Goal: Information Seeking & Learning: Learn about a topic

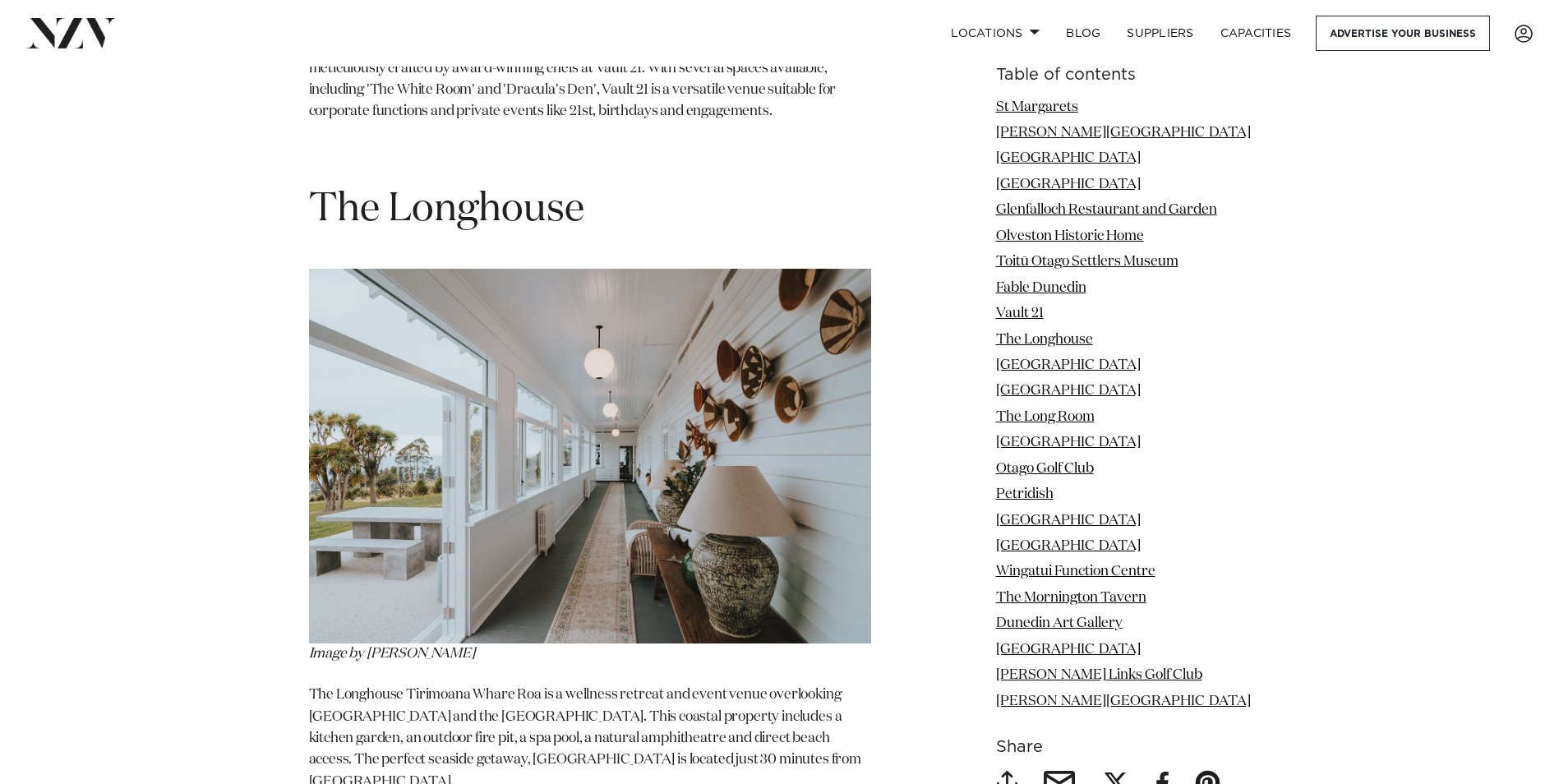
scroll to position [7886, 0]
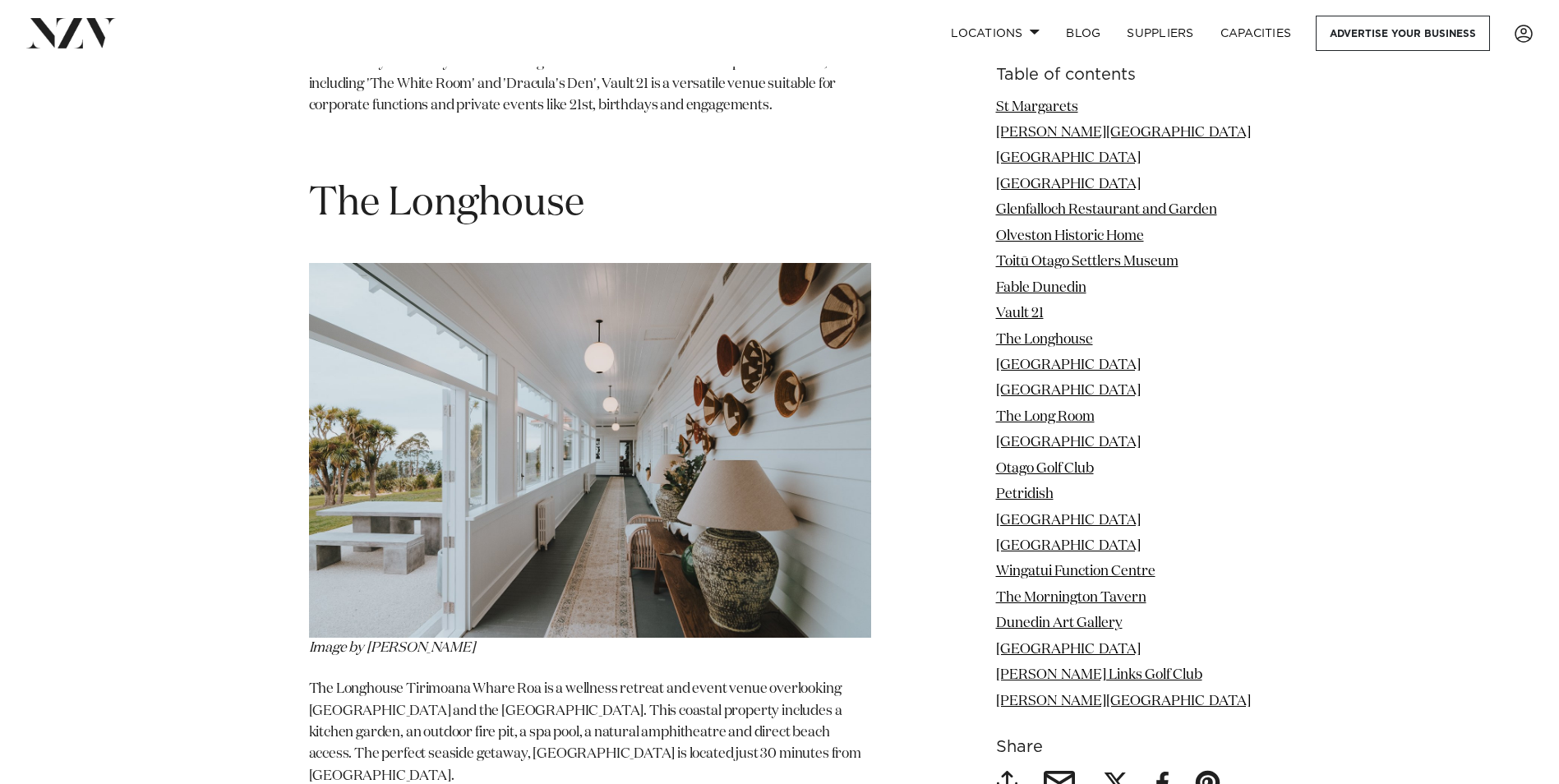
click at [1067, 331] on li "The Longhouse" at bounding box center [1124, 339] width 255 height 22
click at [1066, 337] on link "The Longhouse" at bounding box center [1044, 339] width 97 height 14
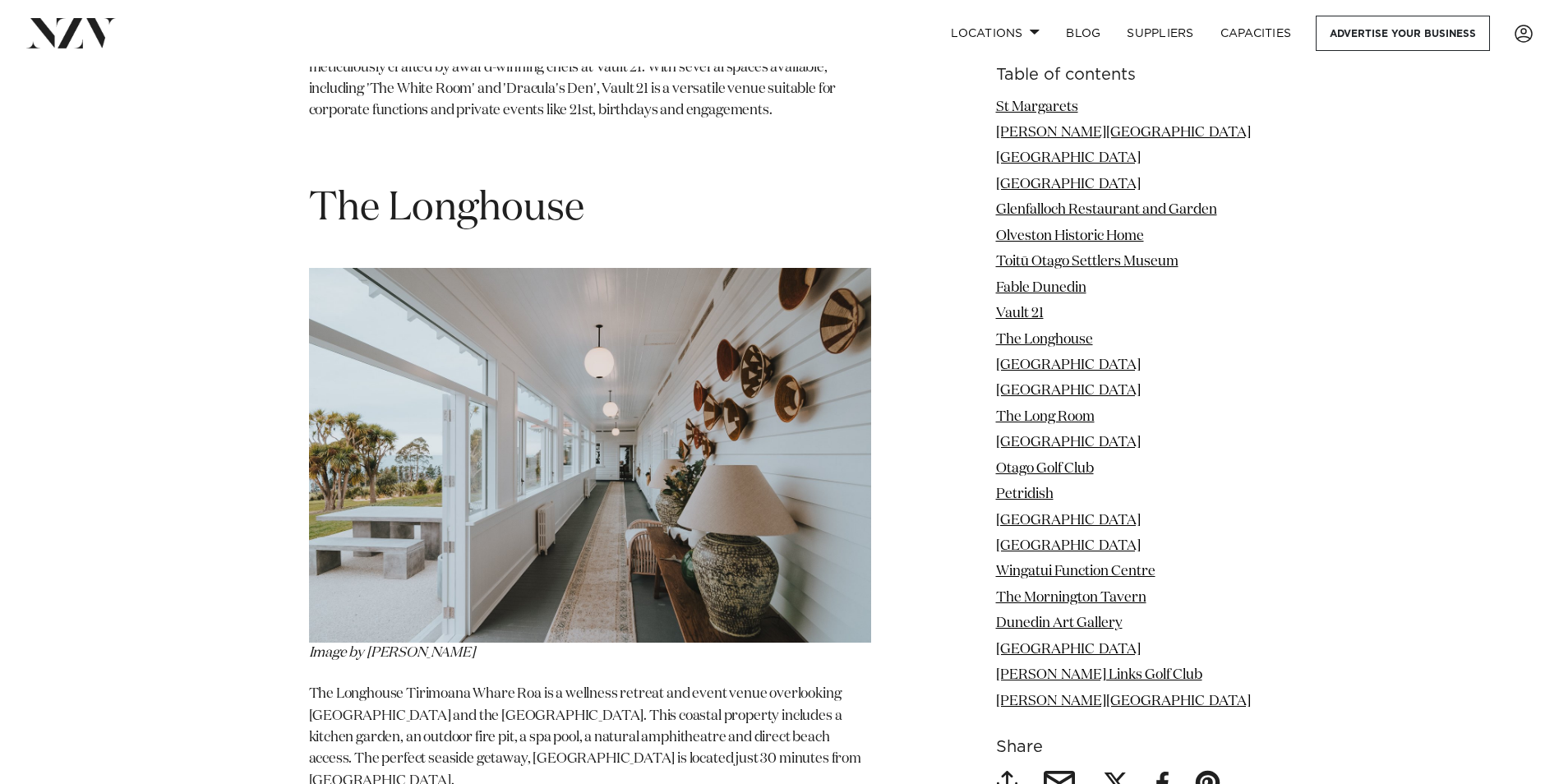
click at [677, 369] on img at bounding box center [589, 455] width 562 height 374
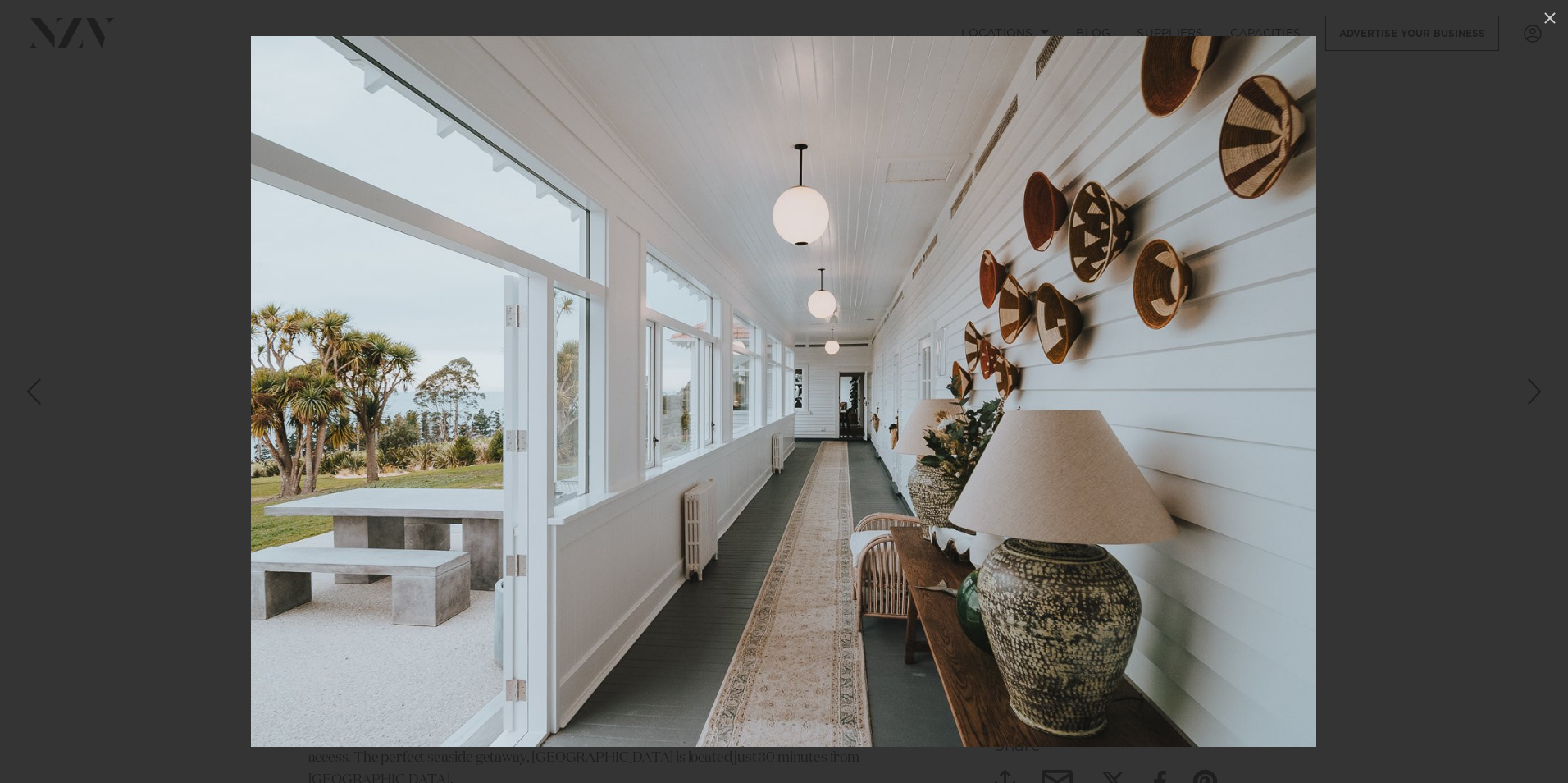
click at [1360, 408] on div at bounding box center [784, 392] width 1568 height 783
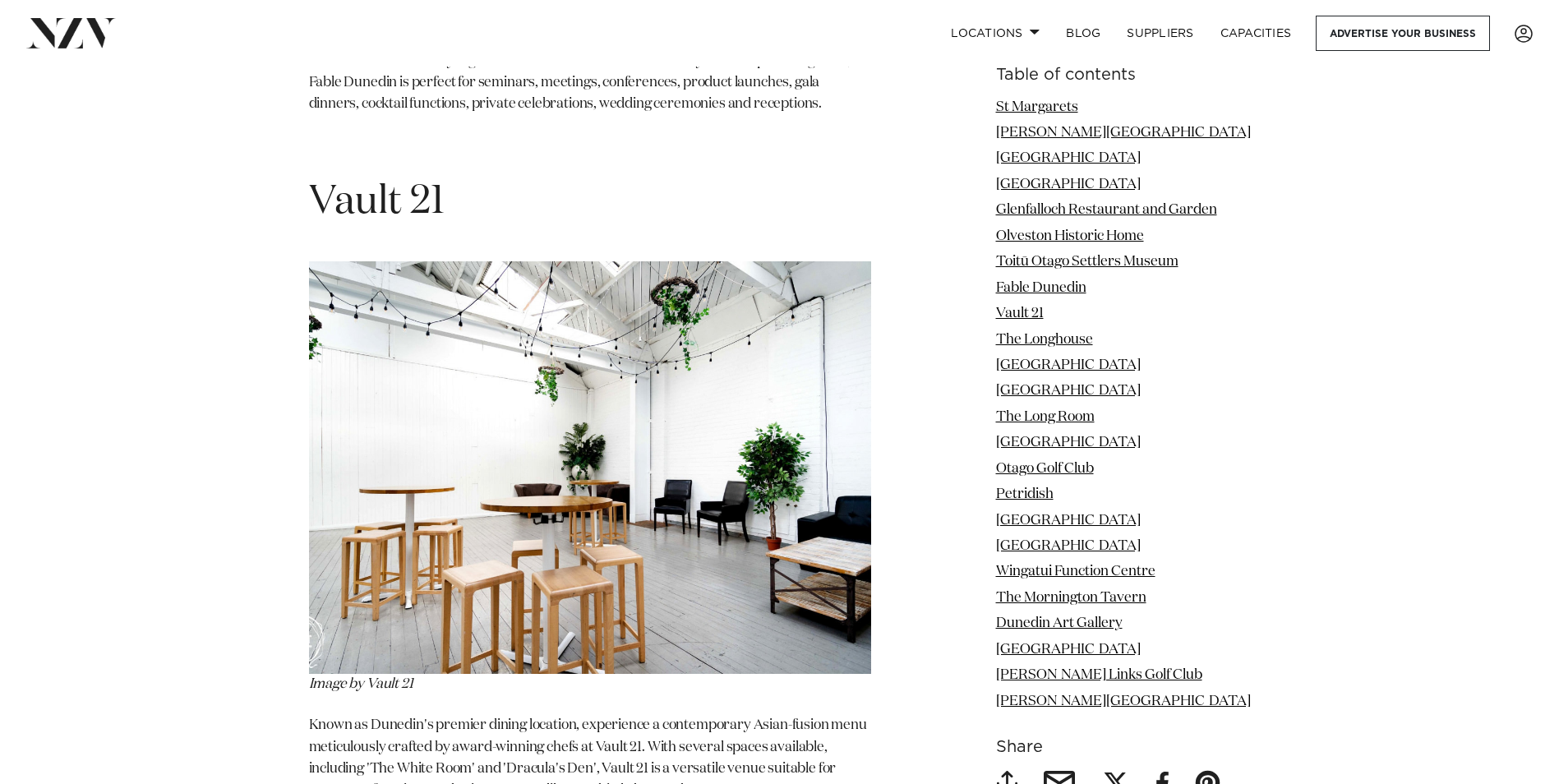
scroll to position [7224, 0]
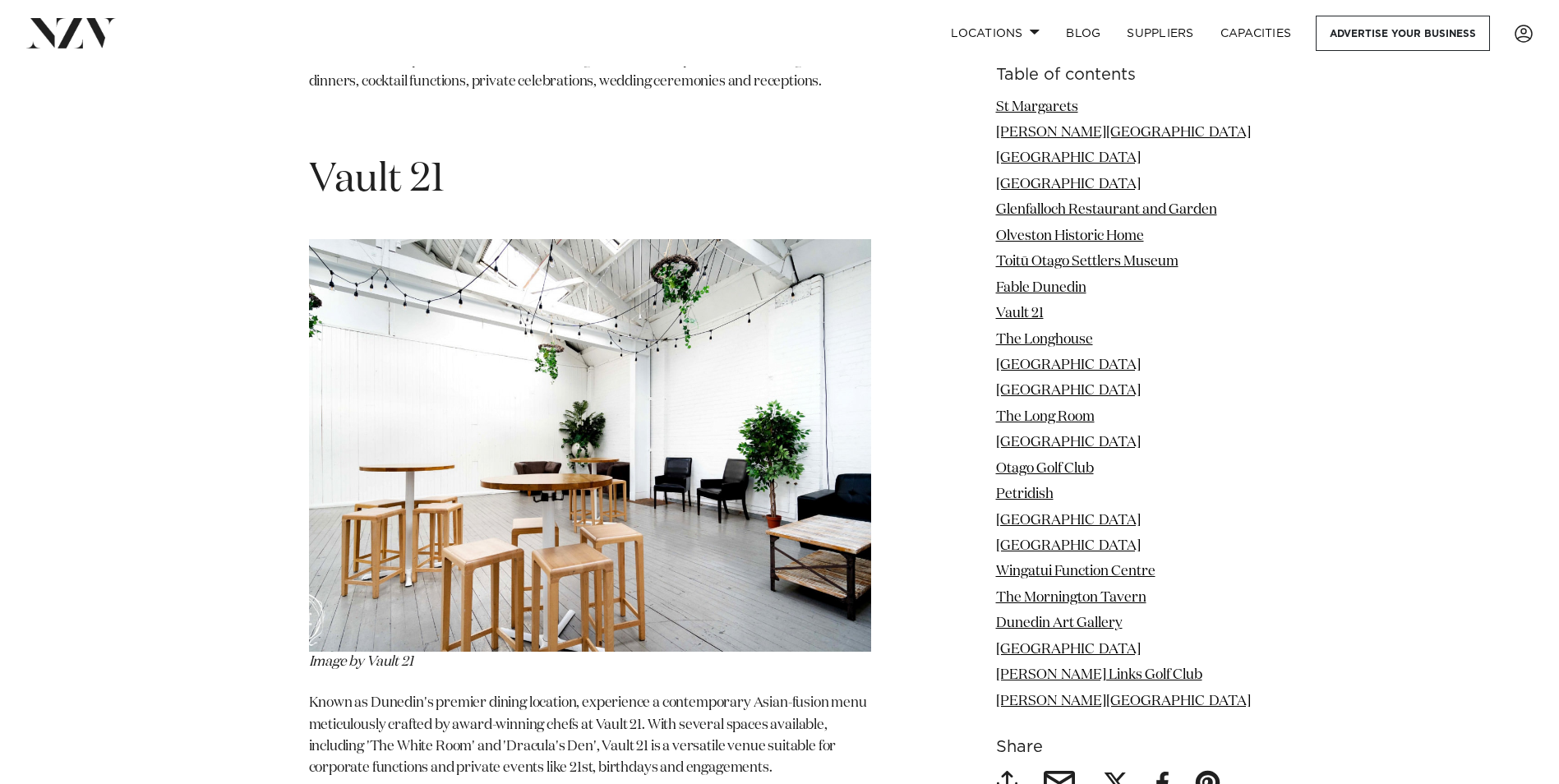
click at [599, 394] on img at bounding box center [589, 445] width 562 height 413
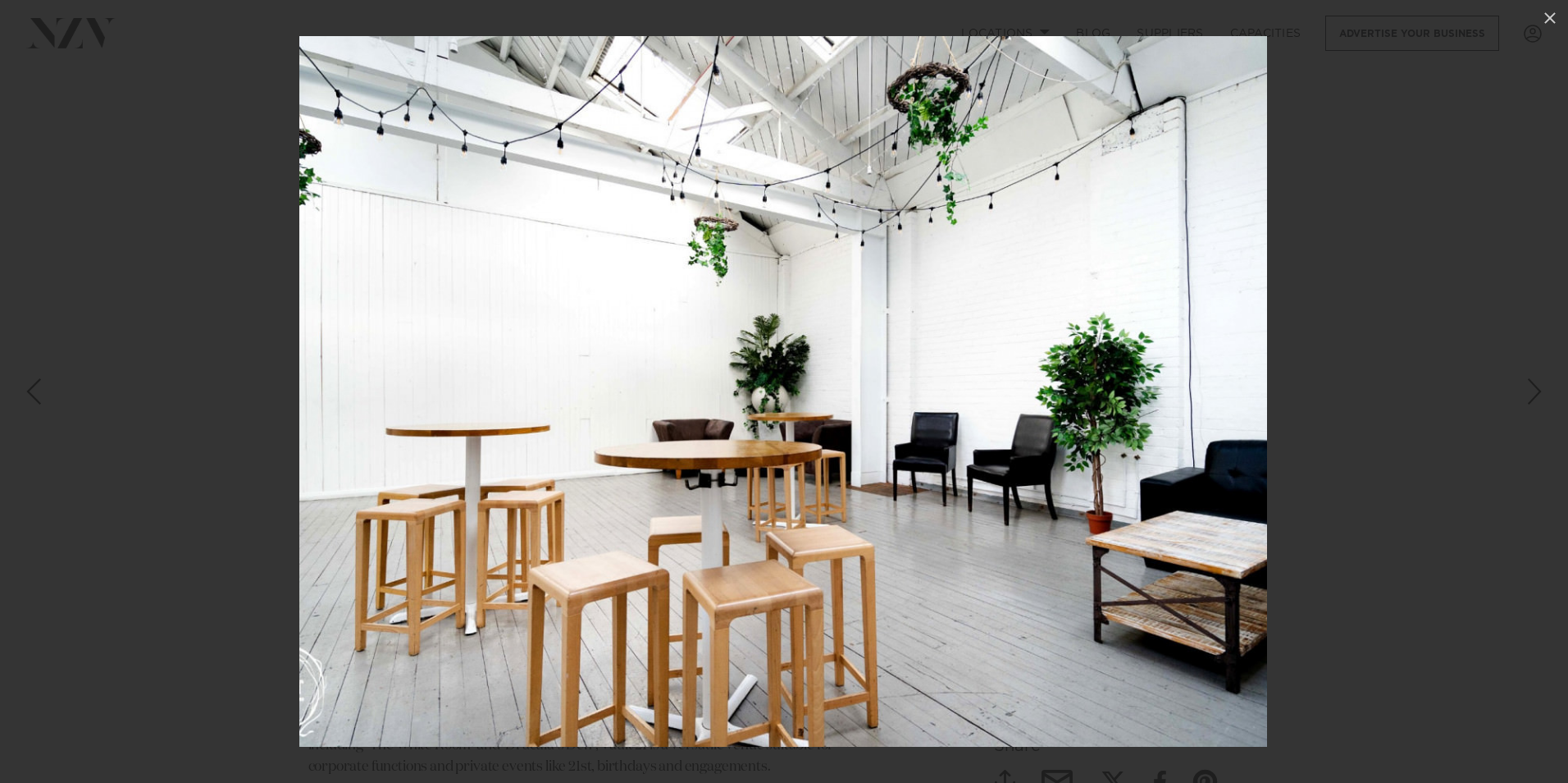
click at [1365, 263] on div at bounding box center [784, 392] width 1568 height 783
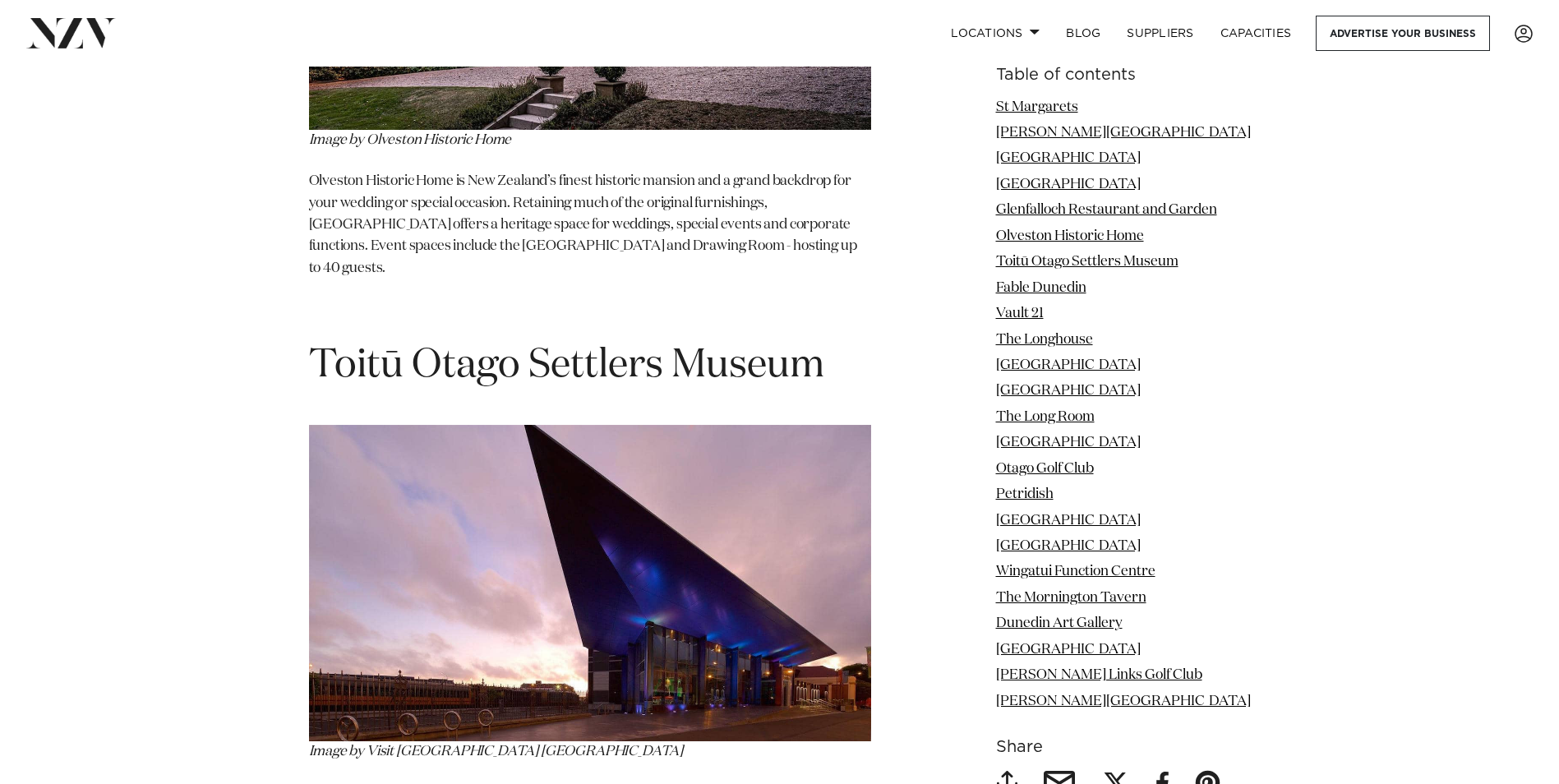
scroll to position [5745, 0]
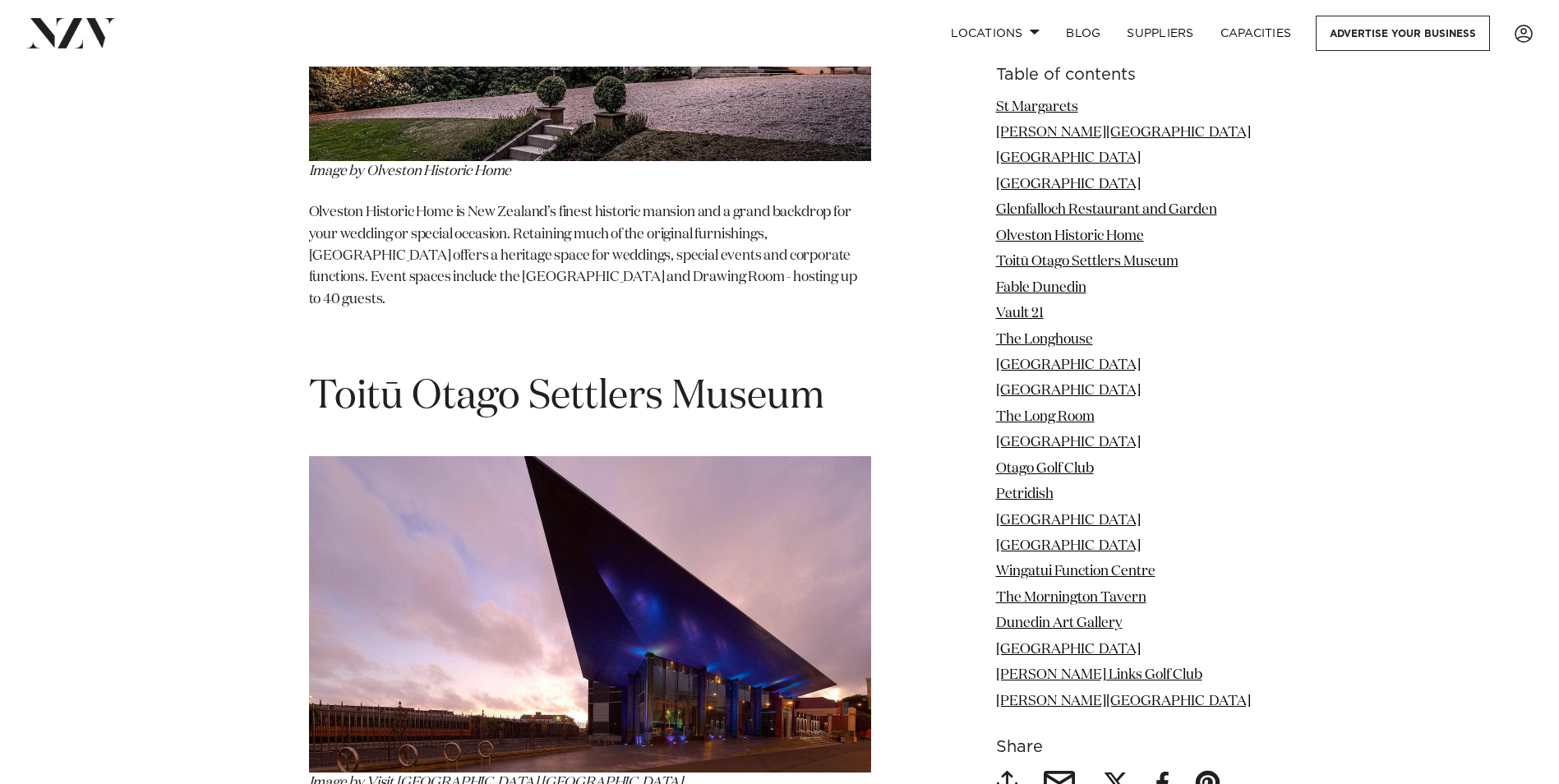
click at [630, 456] on img at bounding box center [589, 613] width 562 height 316
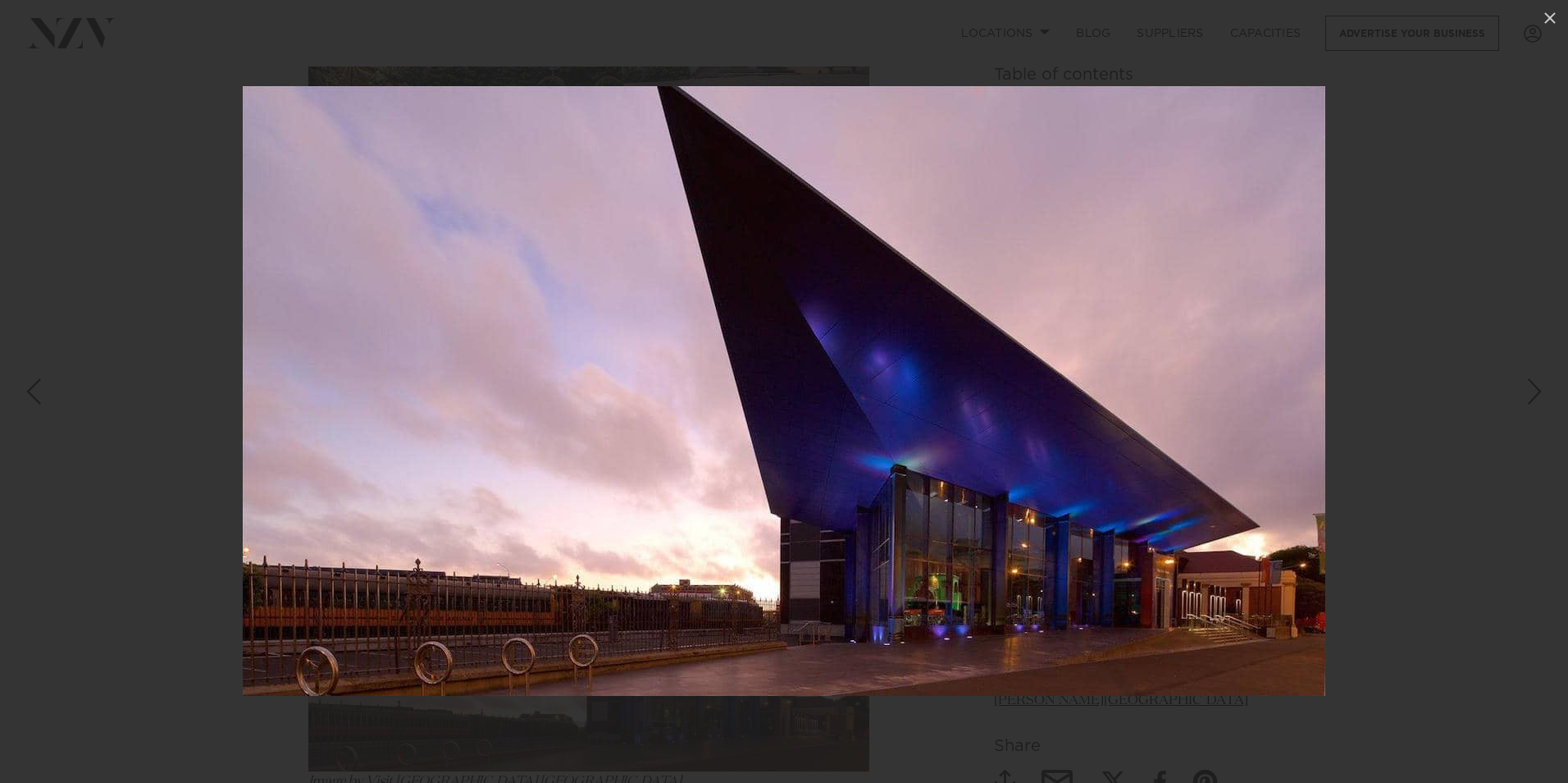
click at [642, 433] on img at bounding box center [784, 391] width 1082 height 610
click at [1460, 191] on div at bounding box center [784, 392] width 1568 height 783
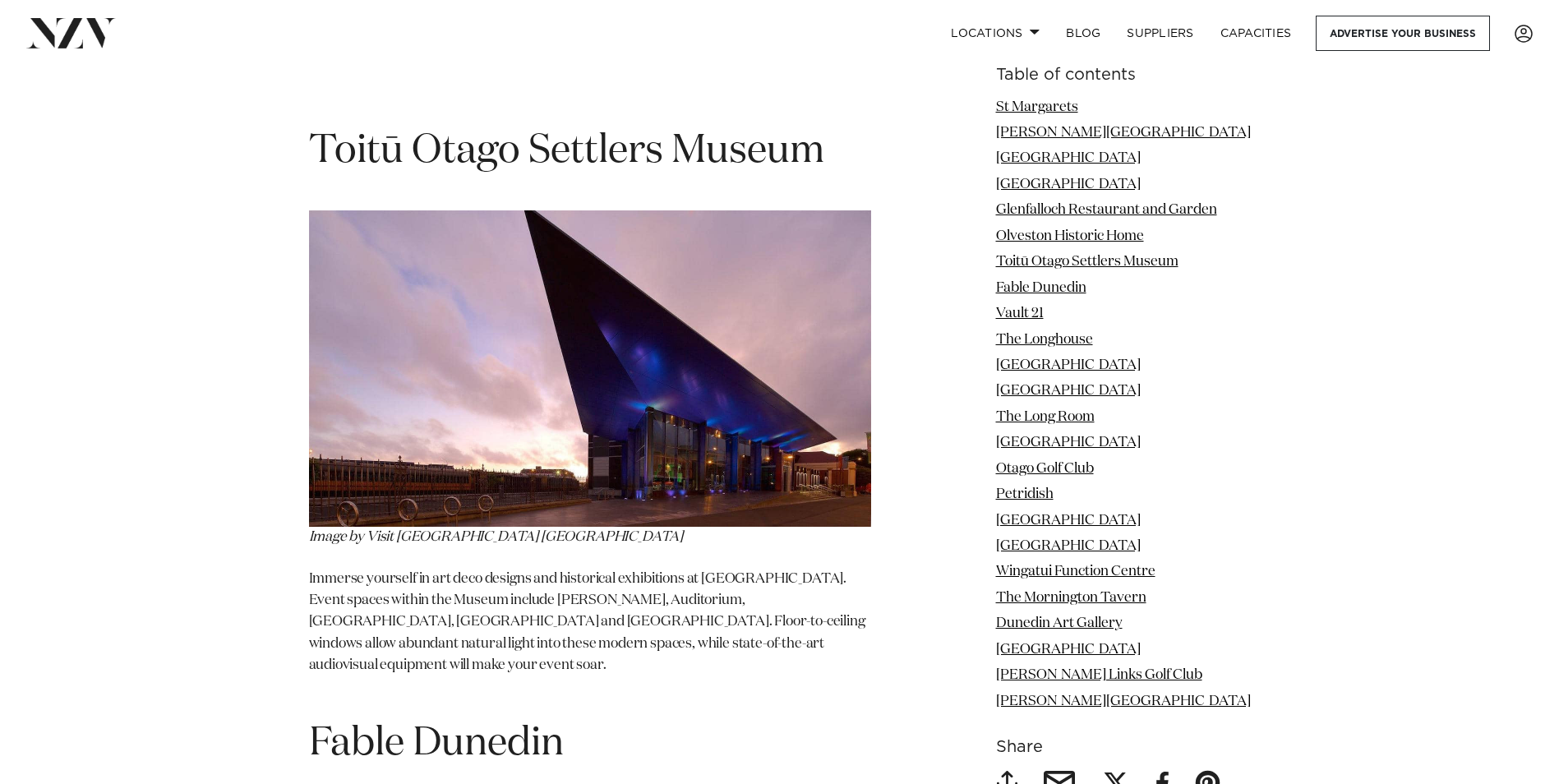
scroll to position [5992, 0]
click at [623, 263] on img at bounding box center [589, 367] width 562 height 316
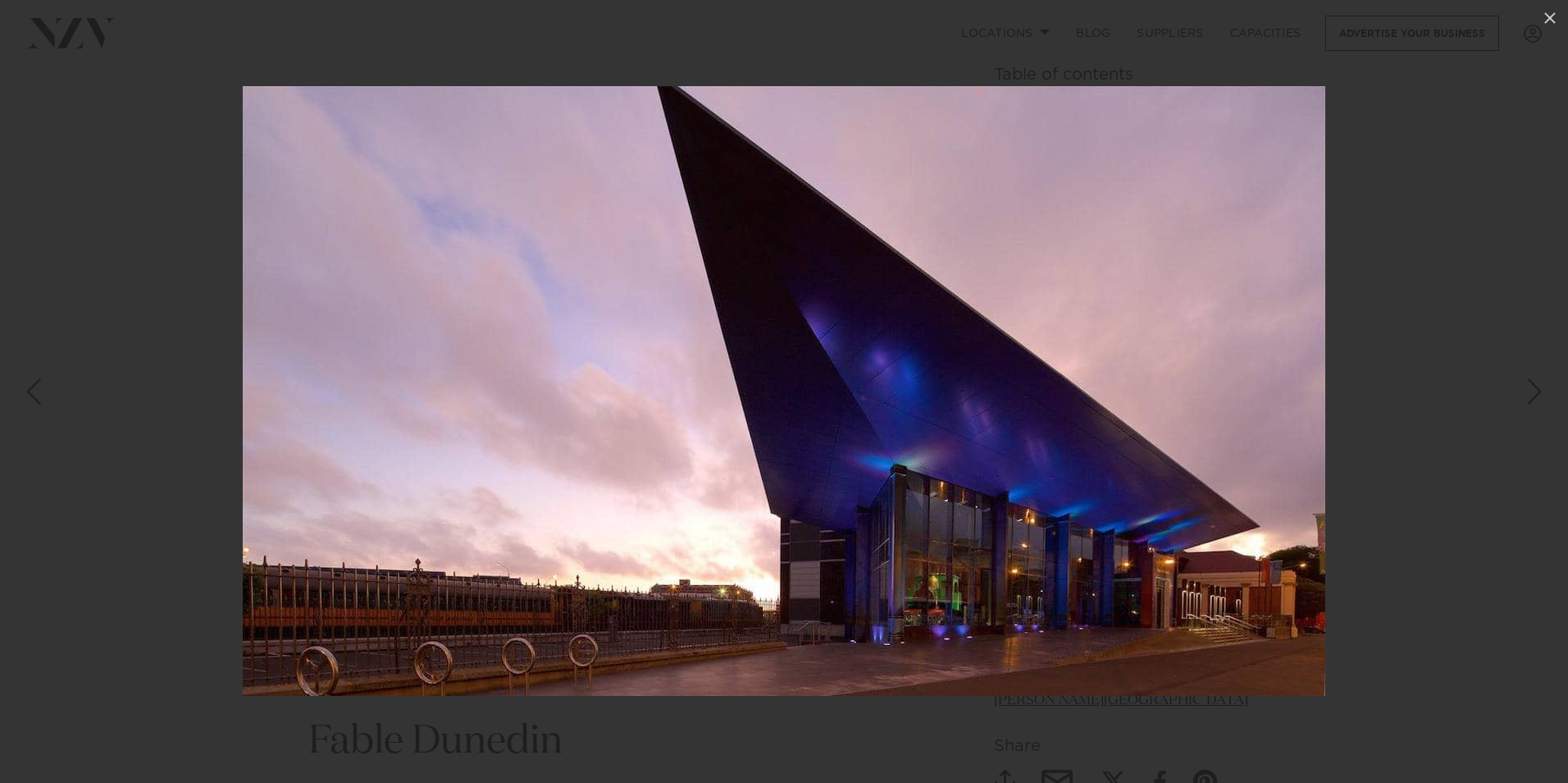
click at [622, 262] on img at bounding box center [784, 391] width 1082 height 610
click at [1538, 365] on div at bounding box center [784, 392] width 1568 height 783
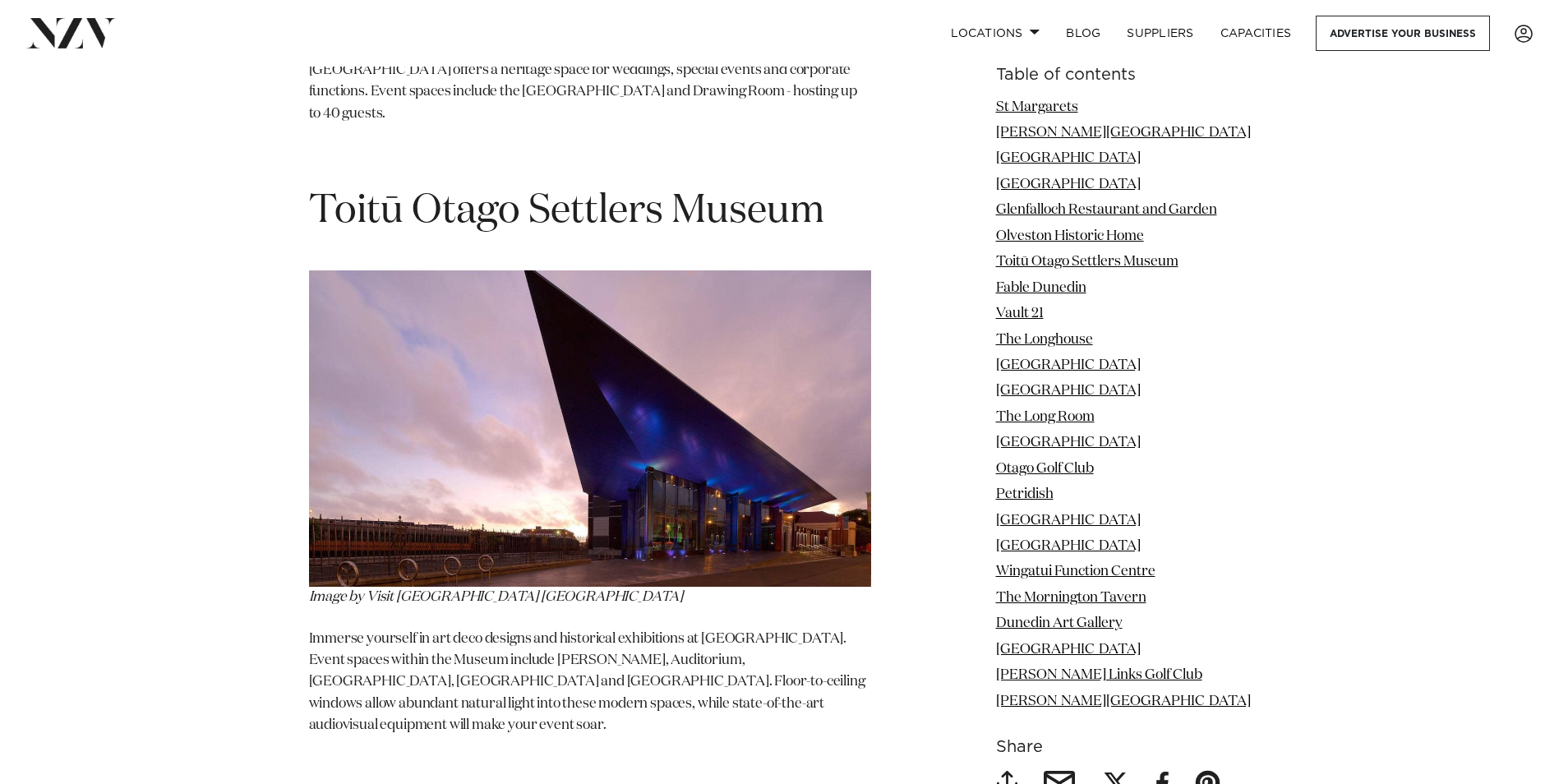
scroll to position [6156, 0]
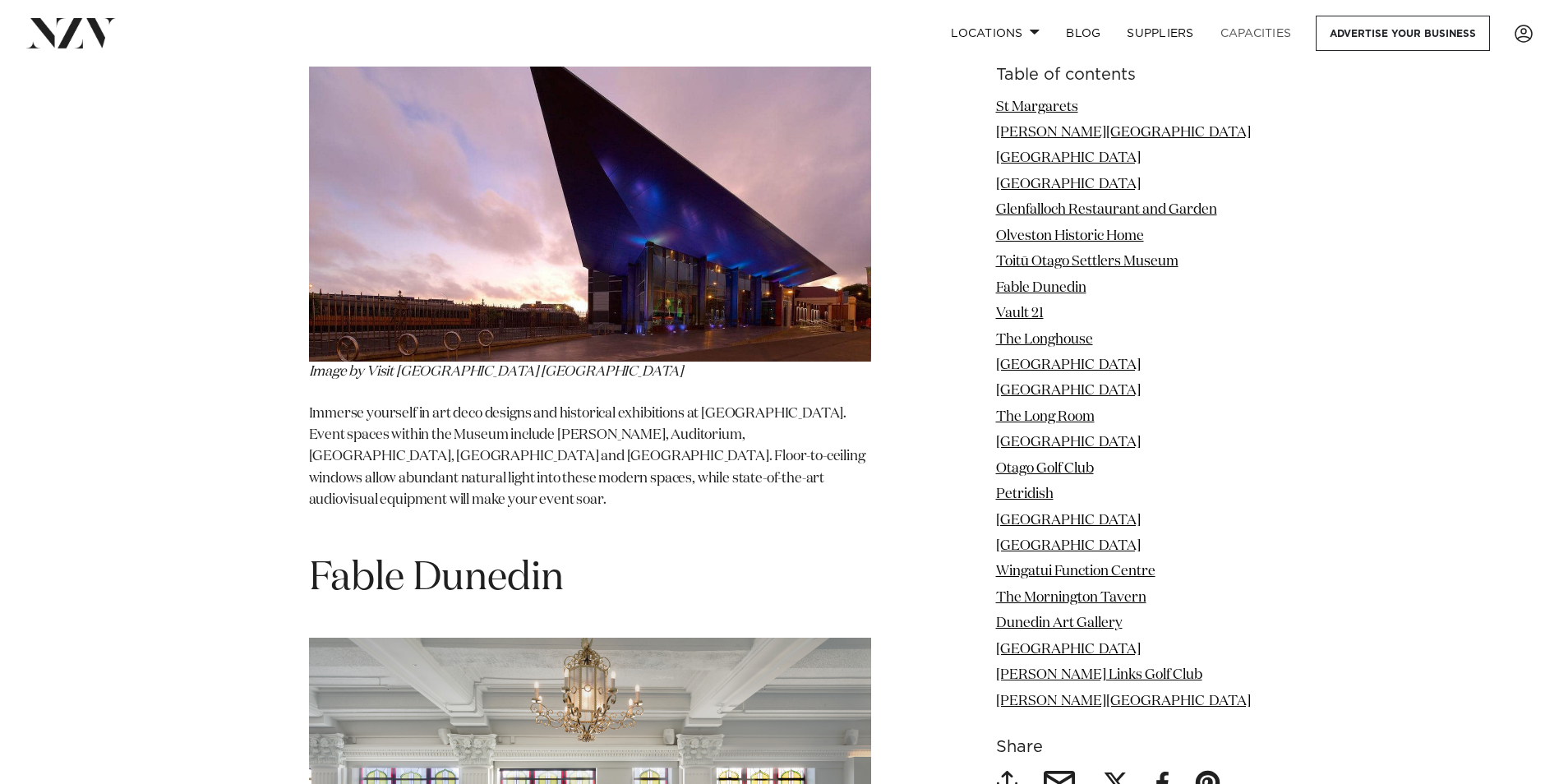
click at [1265, 32] on link "Capacities" at bounding box center [1256, 34] width 98 height 36
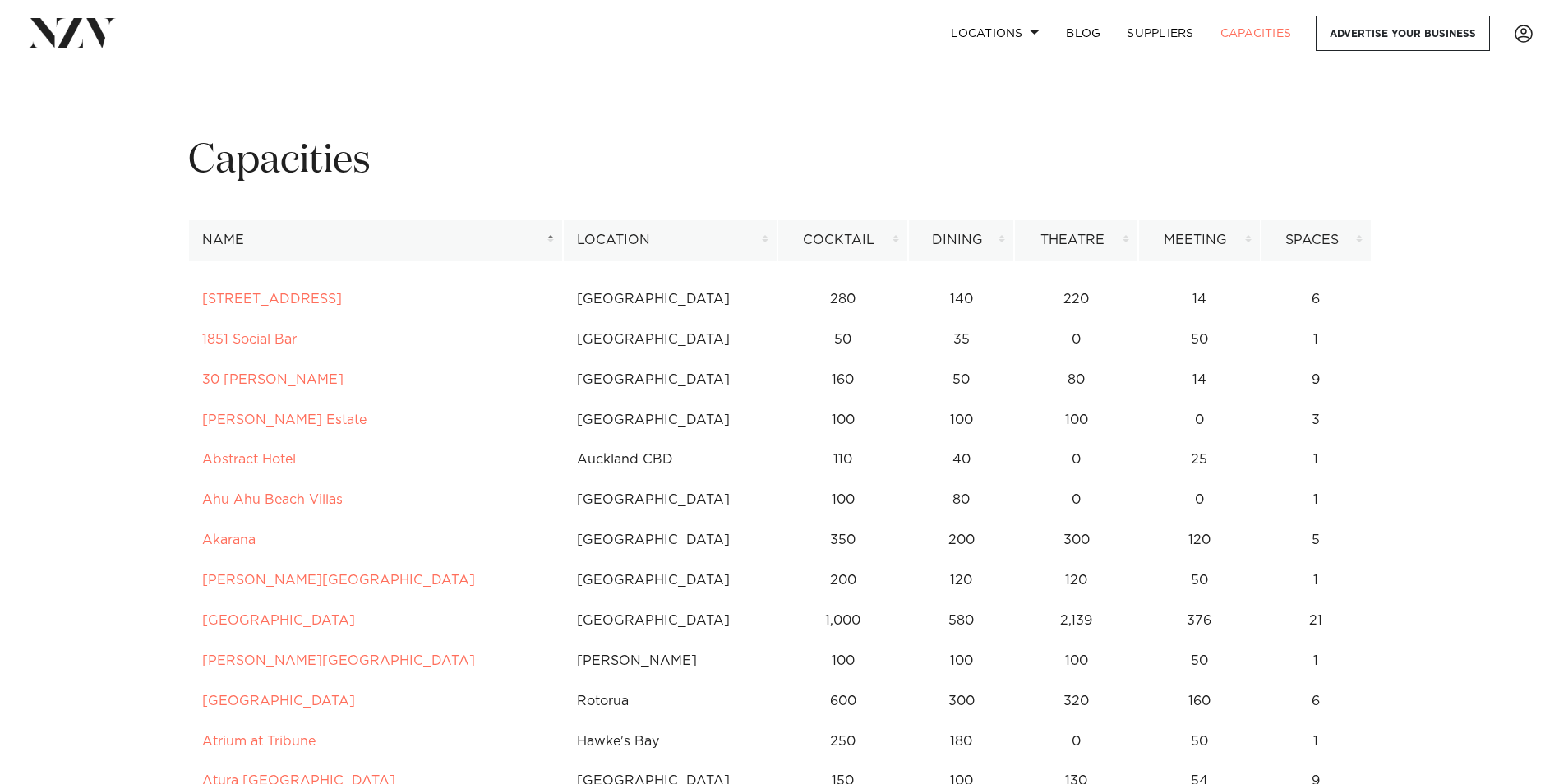
click at [898, 236] on th "Cocktail" at bounding box center [843, 240] width 131 height 40
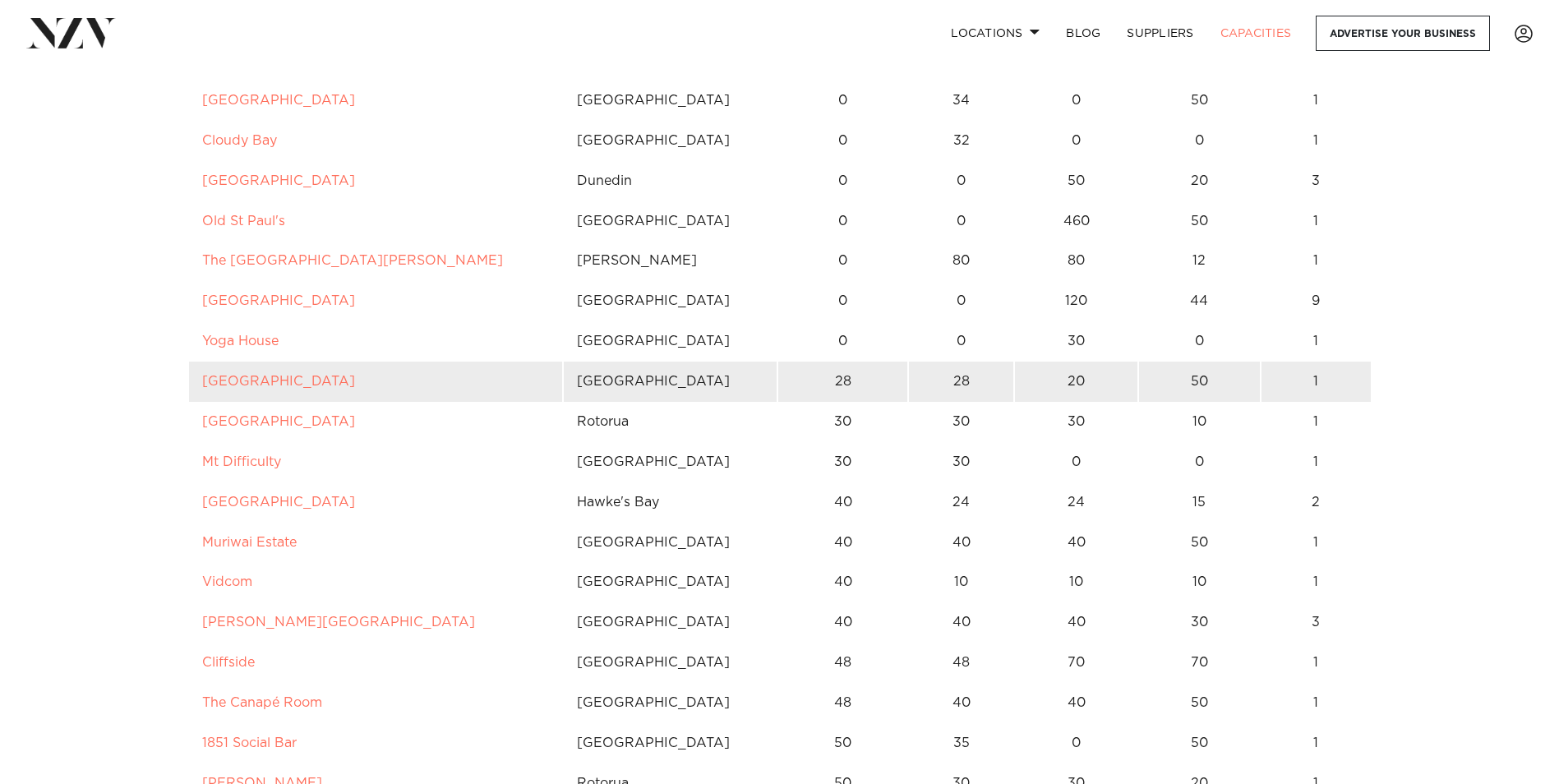
scroll to position [247, 0]
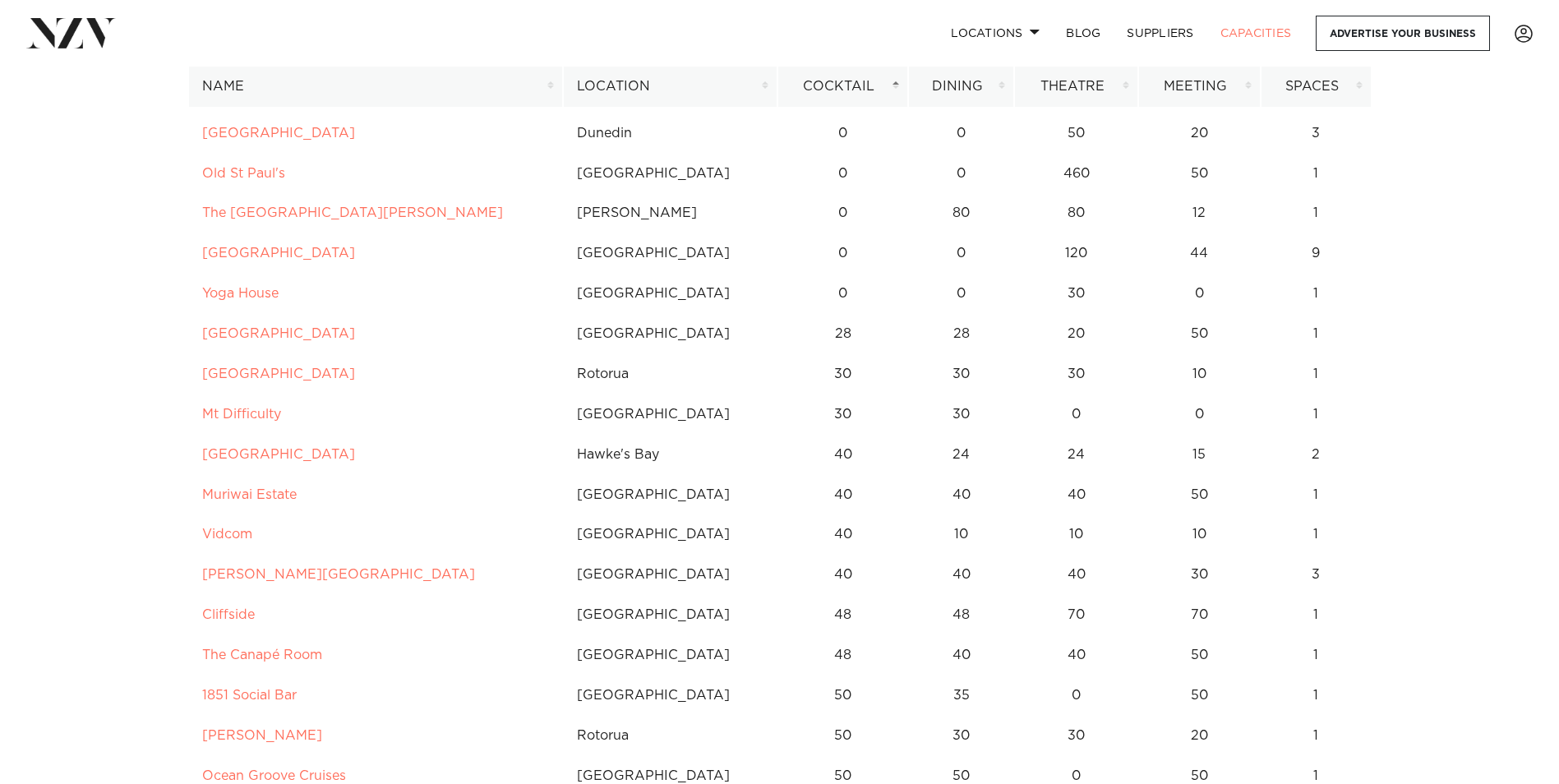
click at [698, 88] on th "Location" at bounding box center [670, 86] width 215 height 40
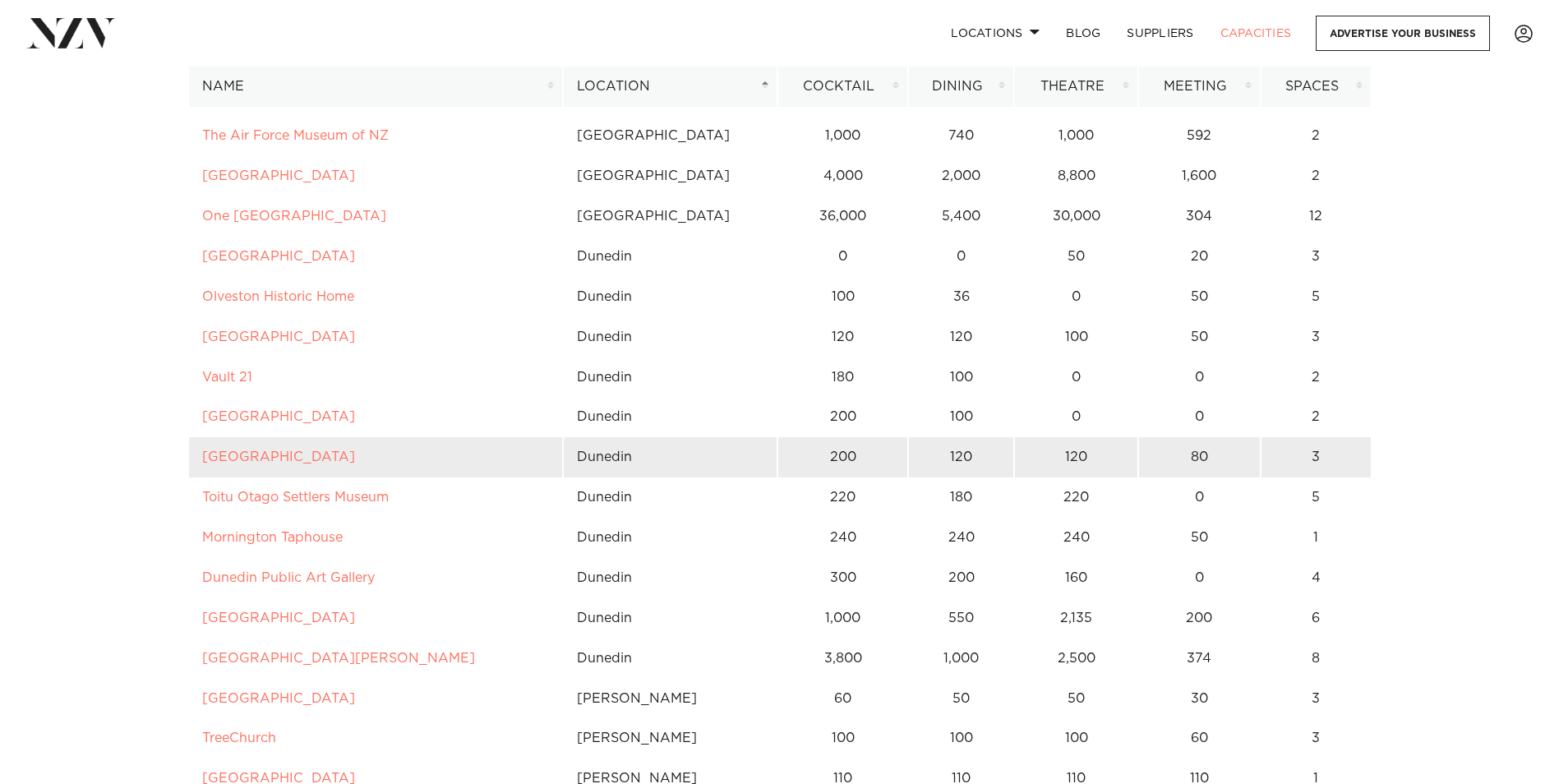
scroll to position [6818, 0]
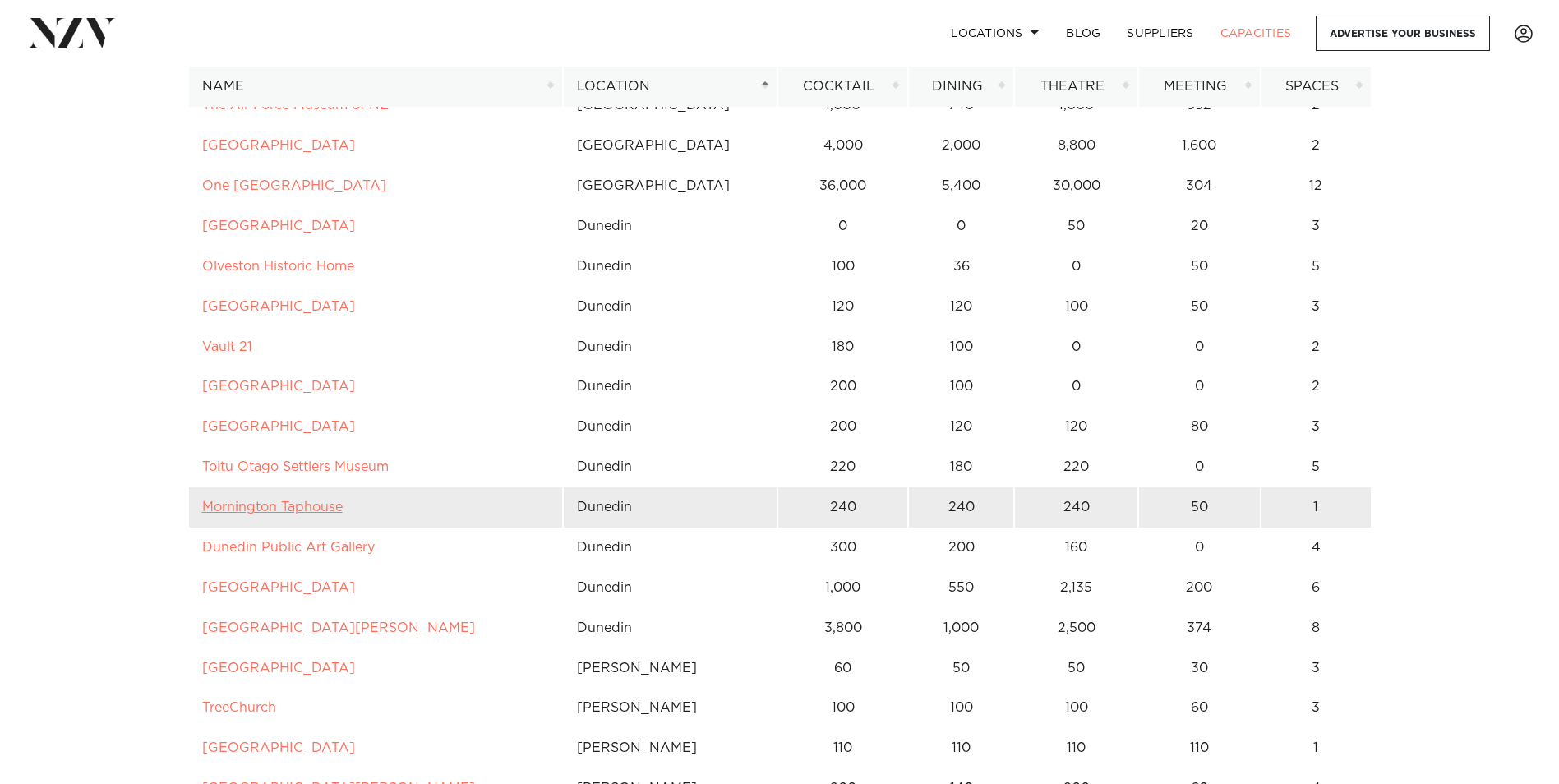
click at [306, 506] on link "Mornington Taphouse" at bounding box center [272, 506] width 141 height 13
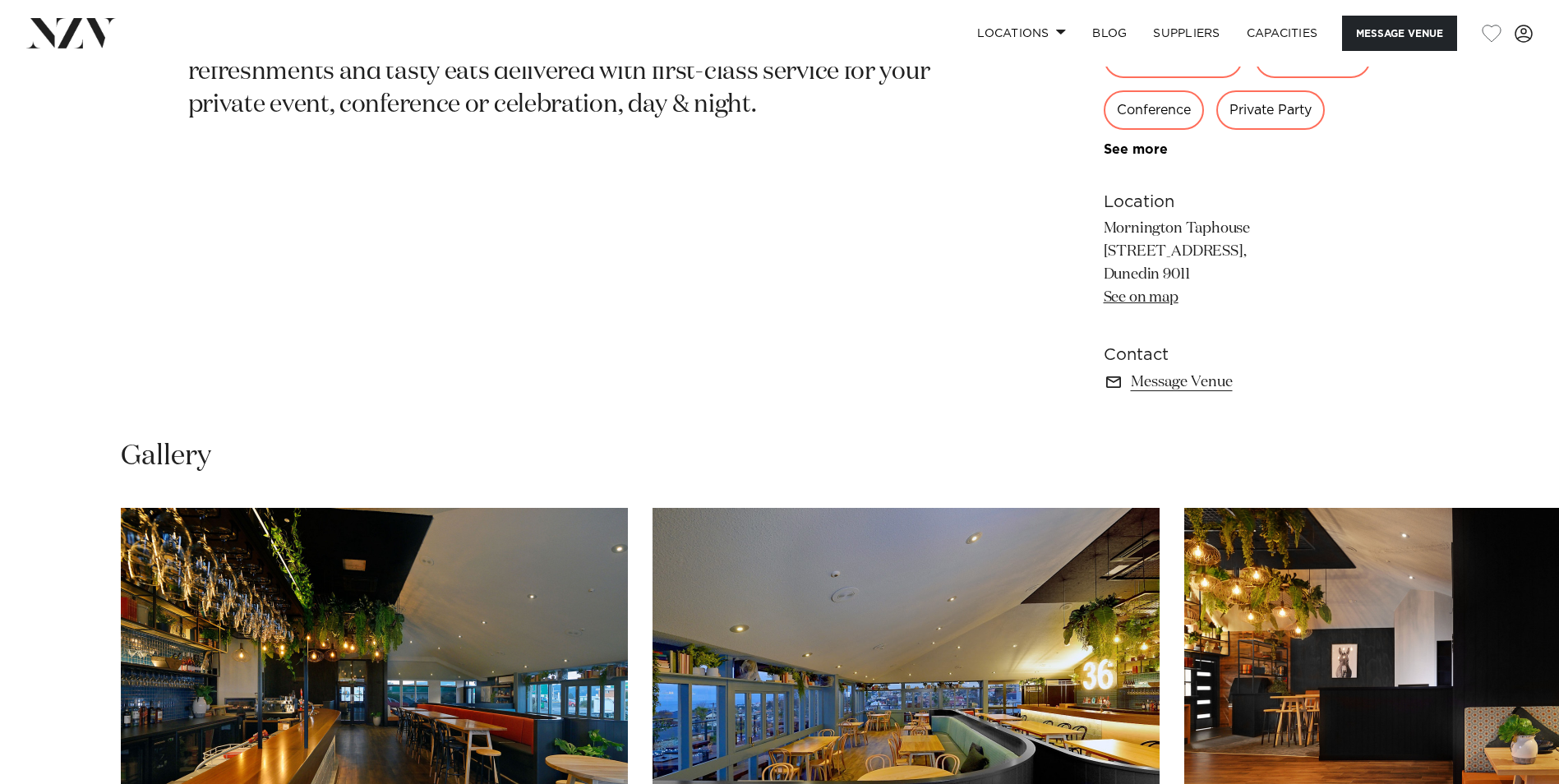
scroll to position [1068, 0]
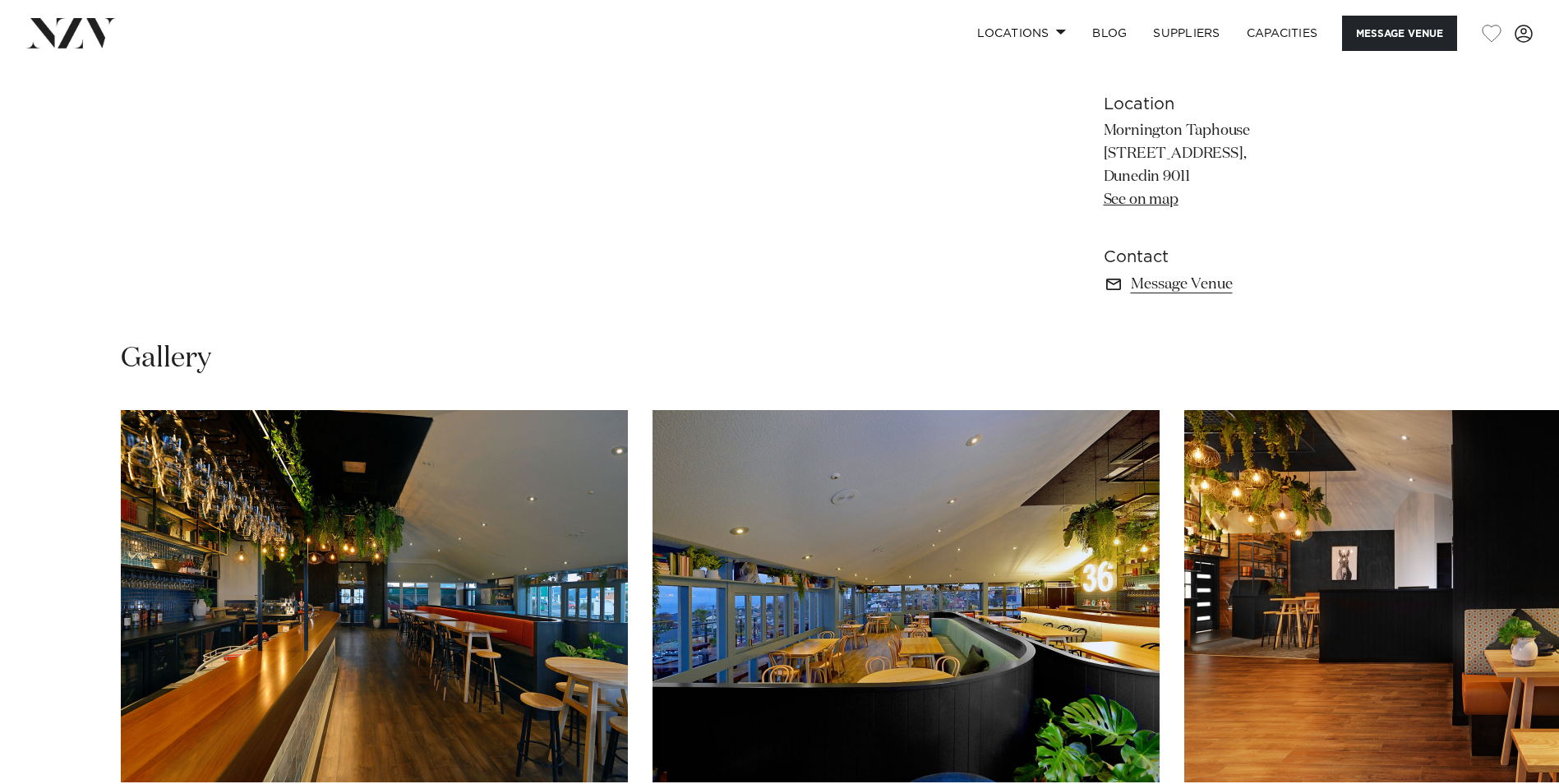
click at [1153, 207] on link "See on map" at bounding box center [1141, 200] width 75 height 15
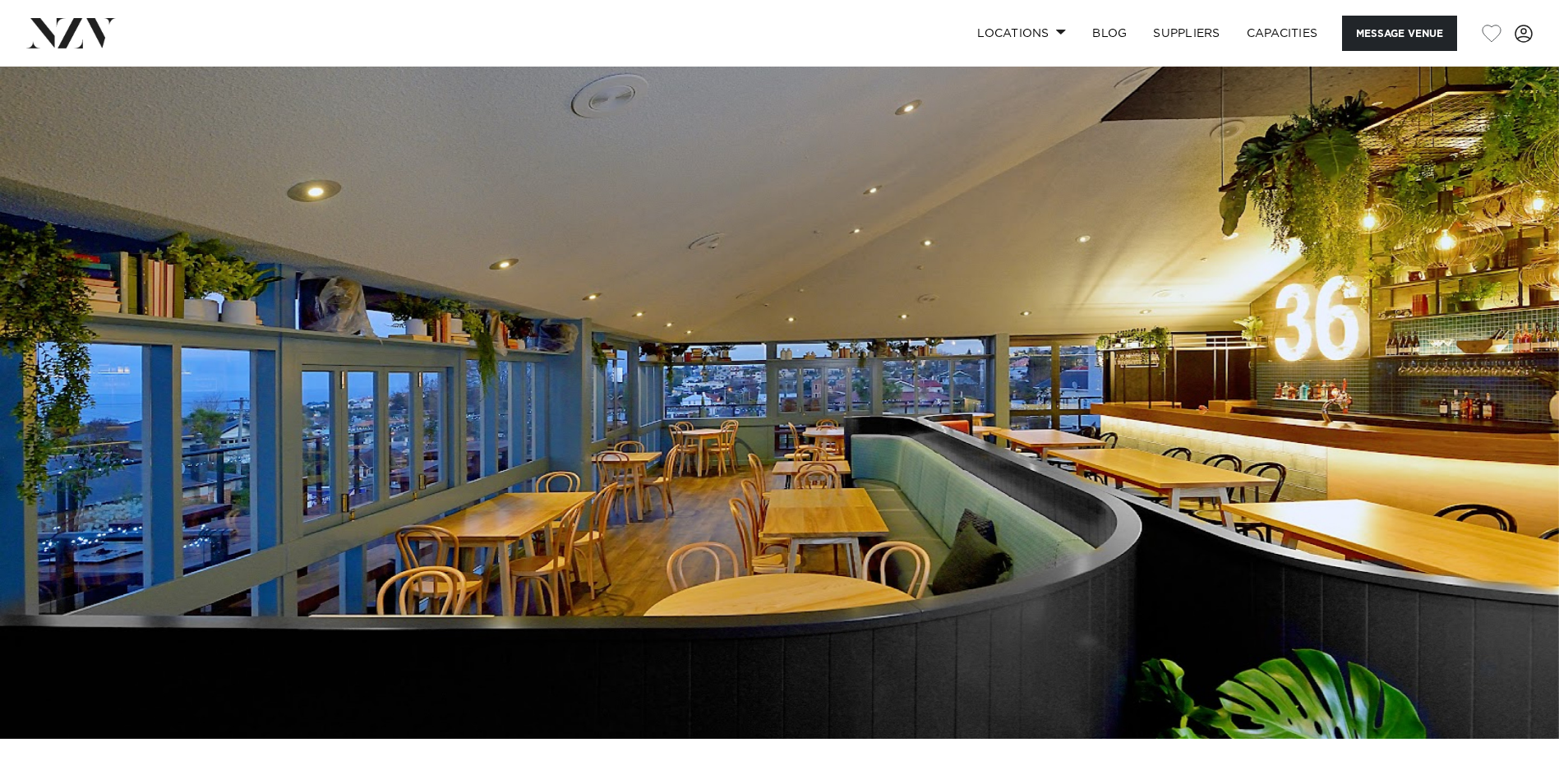
scroll to position [46, 0]
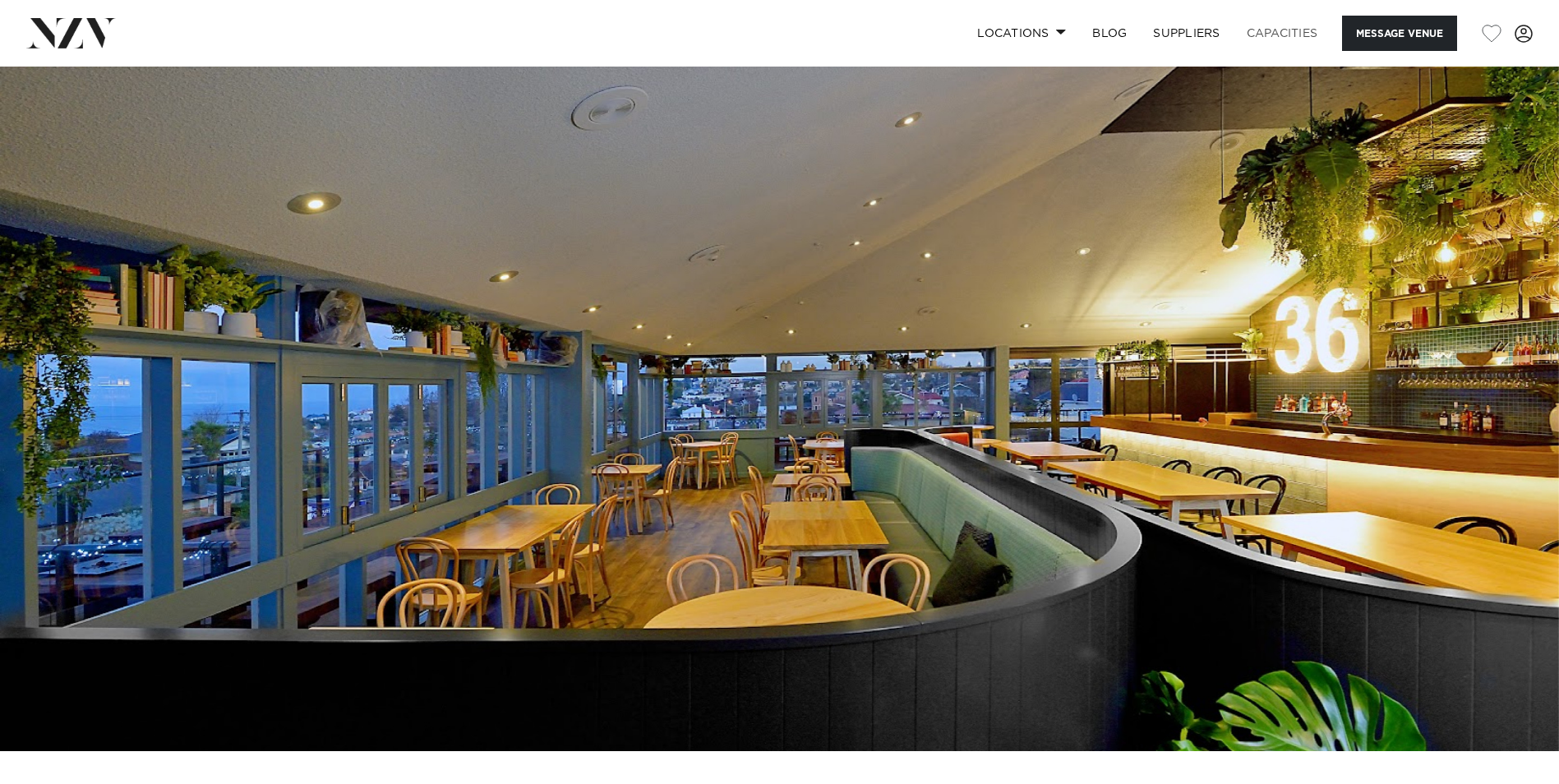
click at [1286, 30] on link "Capacities" at bounding box center [1282, 34] width 98 height 36
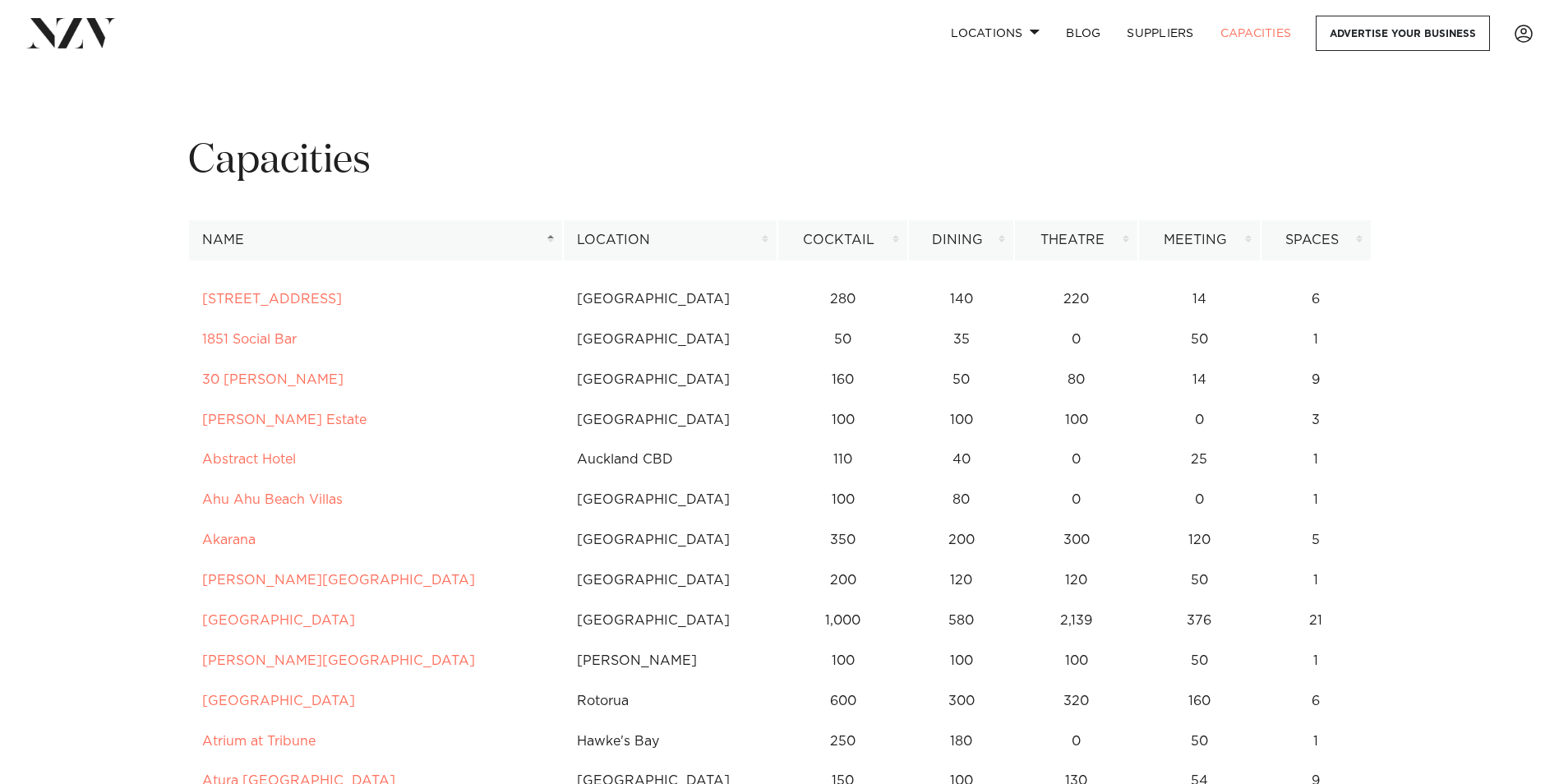
click at [772, 237] on th "Location" at bounding box center [670, 240] width 215 height 40
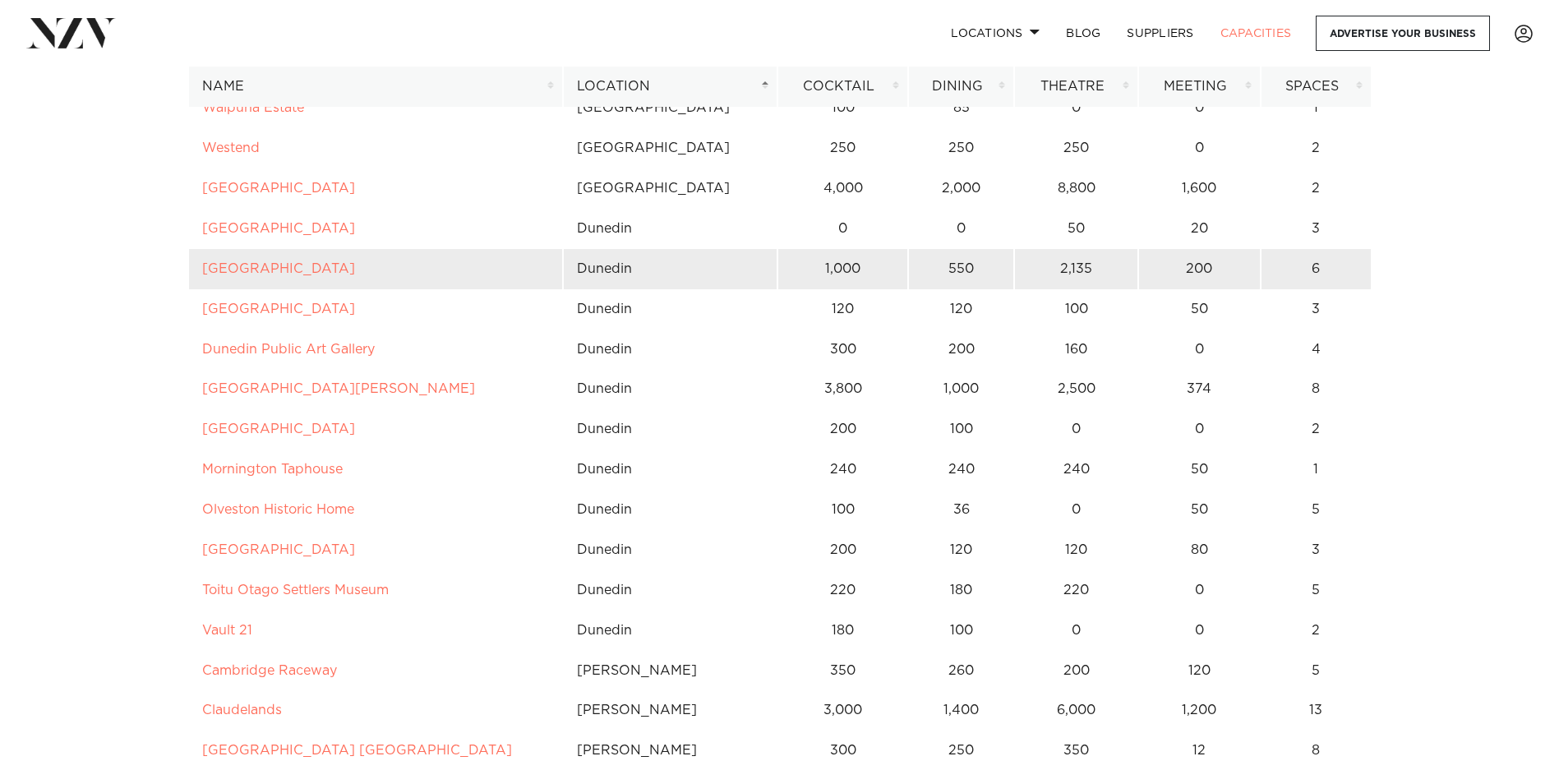
scroll to position [6818, 0]
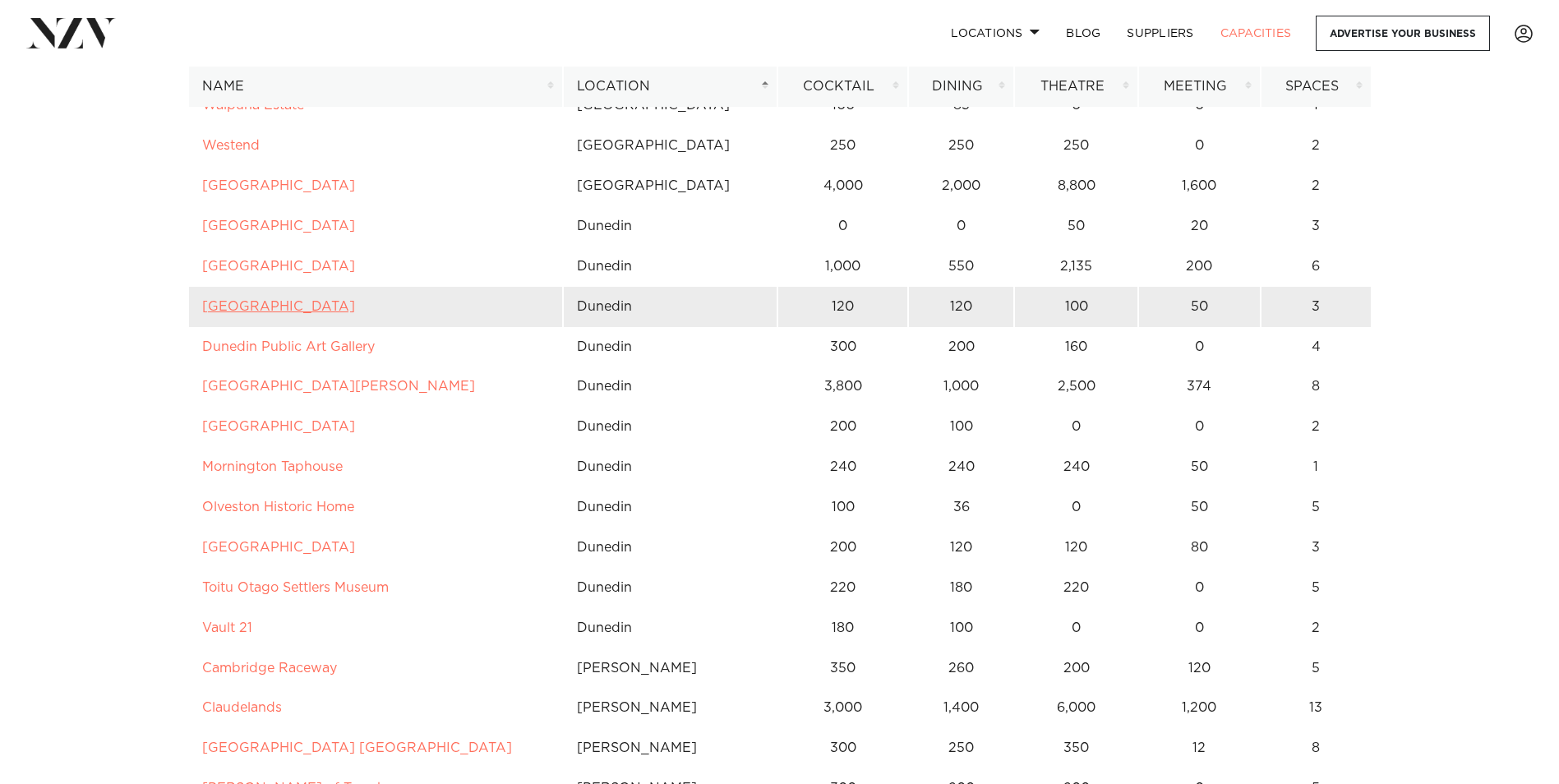
click at [301, 301] on link "Dunedin Chinese Garden" at bounding box center [278, 307] width 153 height 13
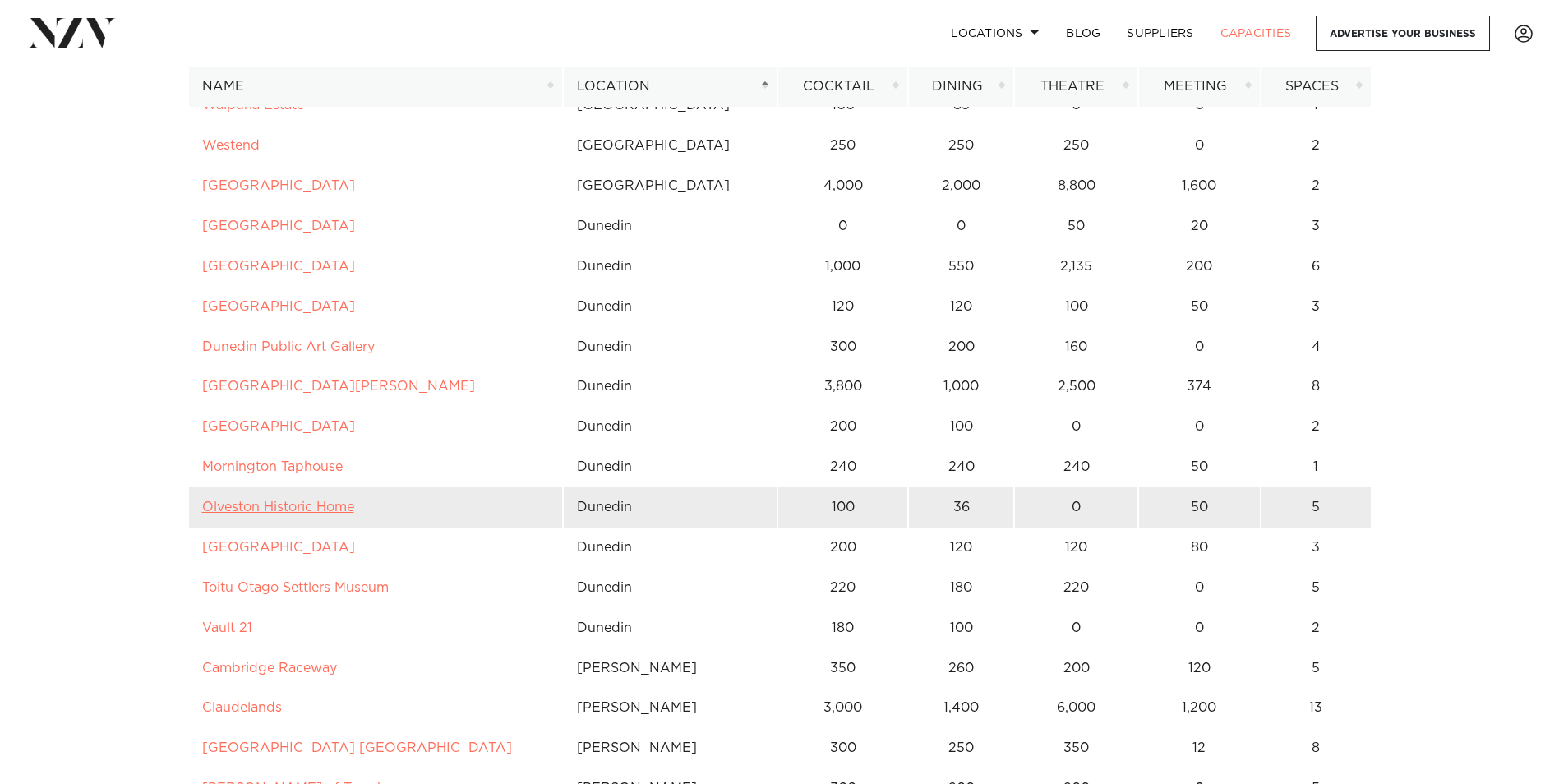
click at [301, 511] on link "Olveston Historic Home" at bounding box center [278, 506] width 152 height 13
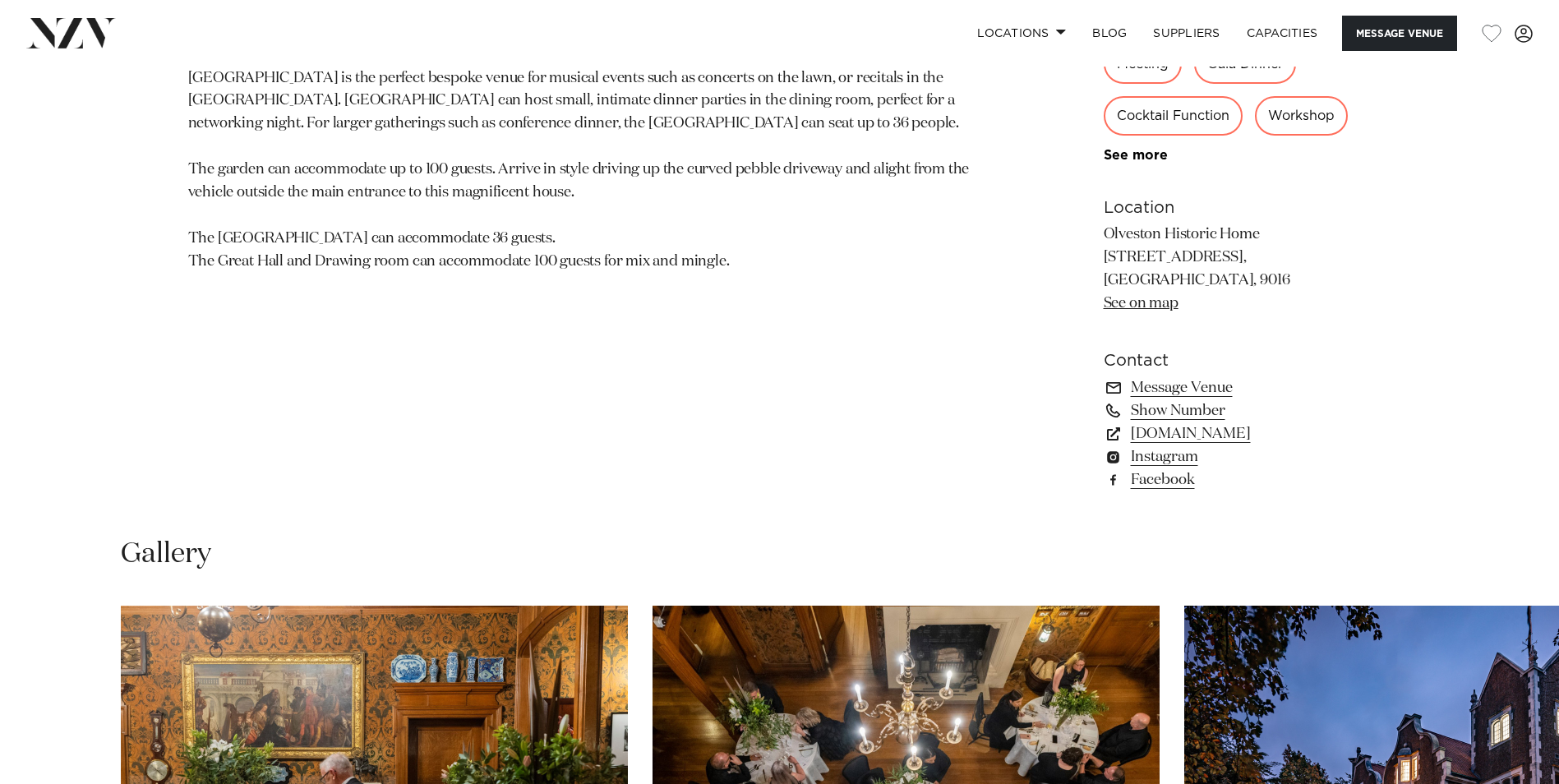
scroll to position [1396, 0]
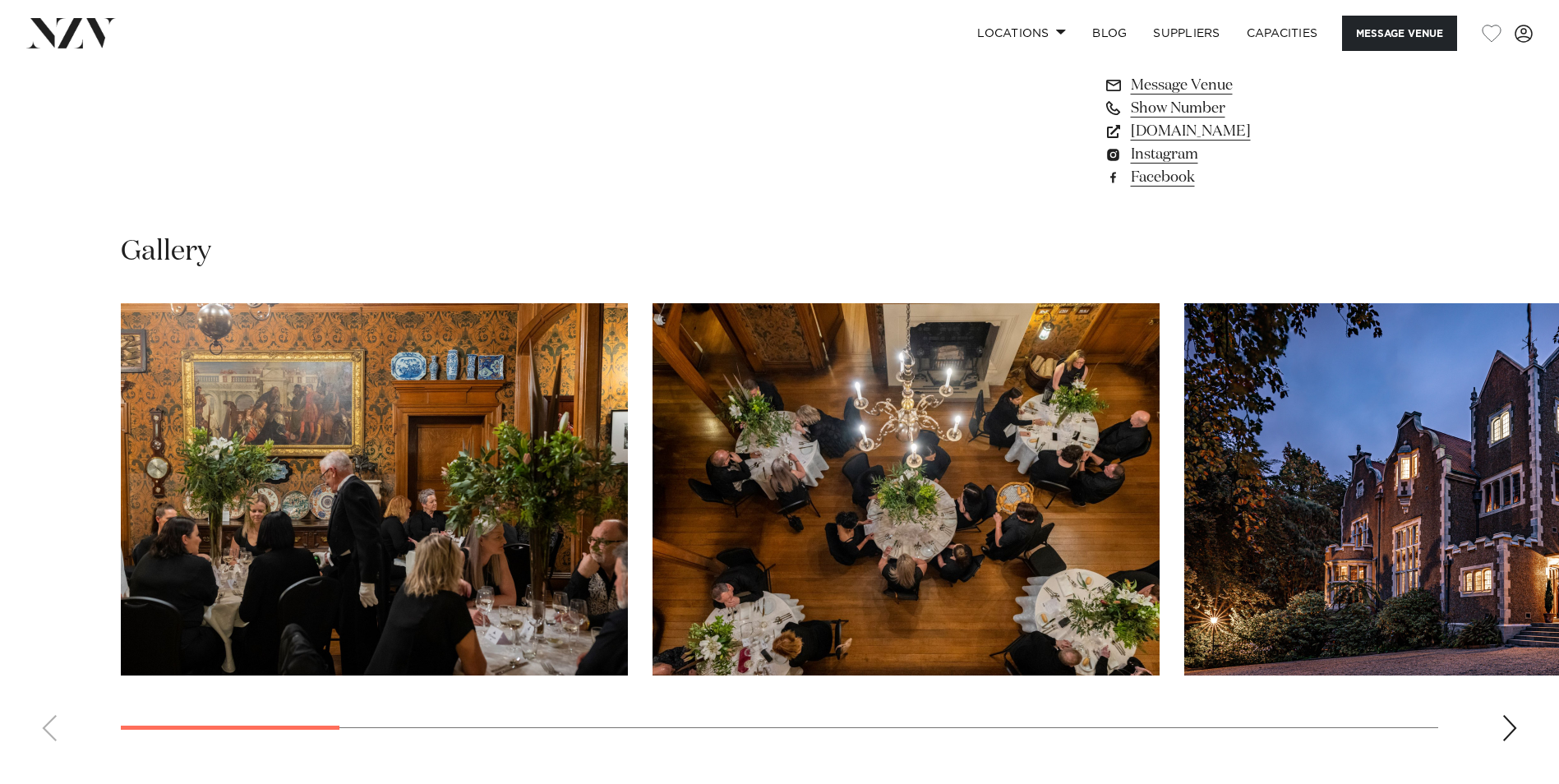
click at [1517, 729] on div "Next slide" at bounding box center [1509, 728] width 17 height 26
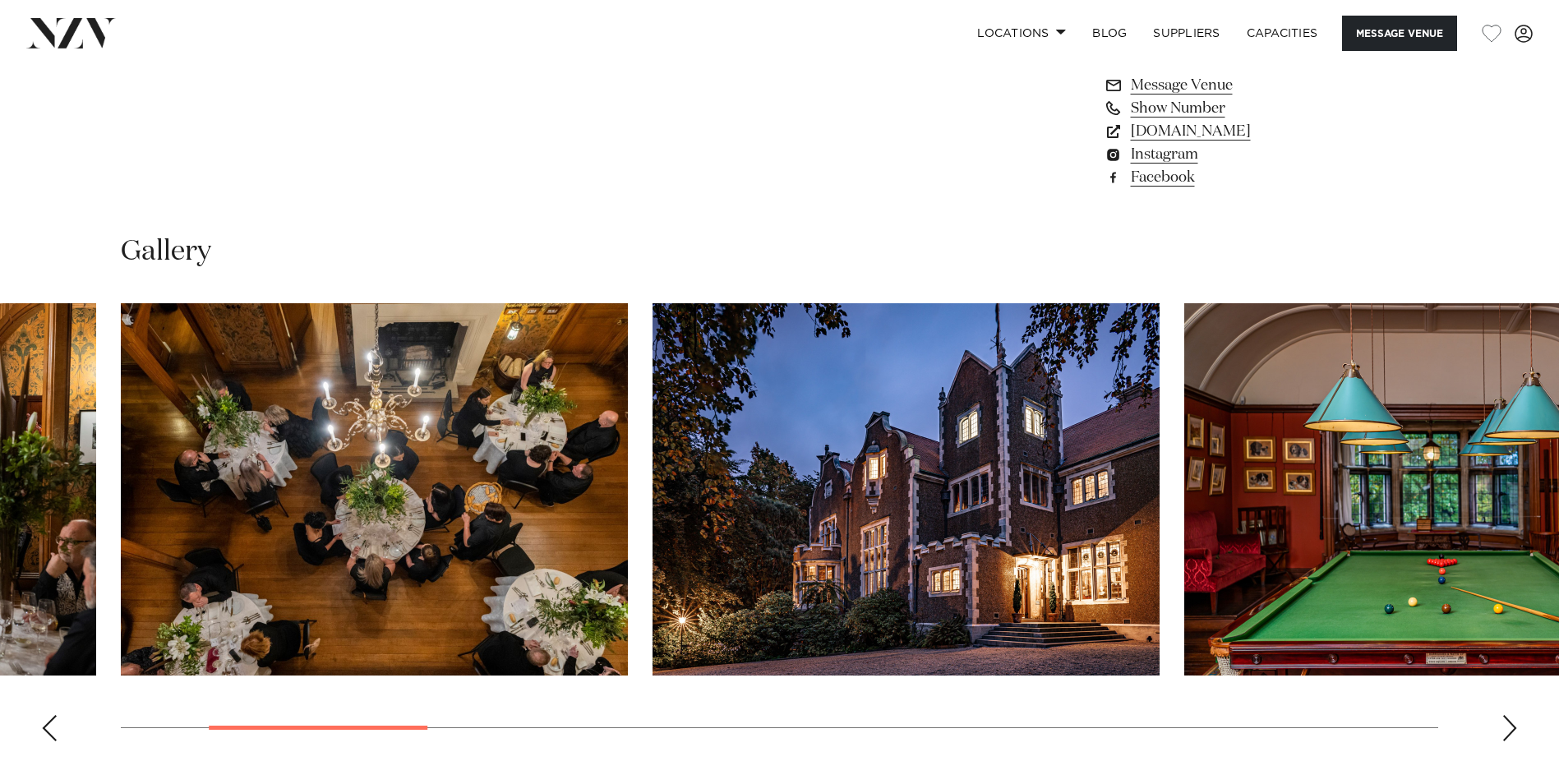
click at [1517, 729] on div "Next slide" at bounding box center [1509, 728] width 17 height 26
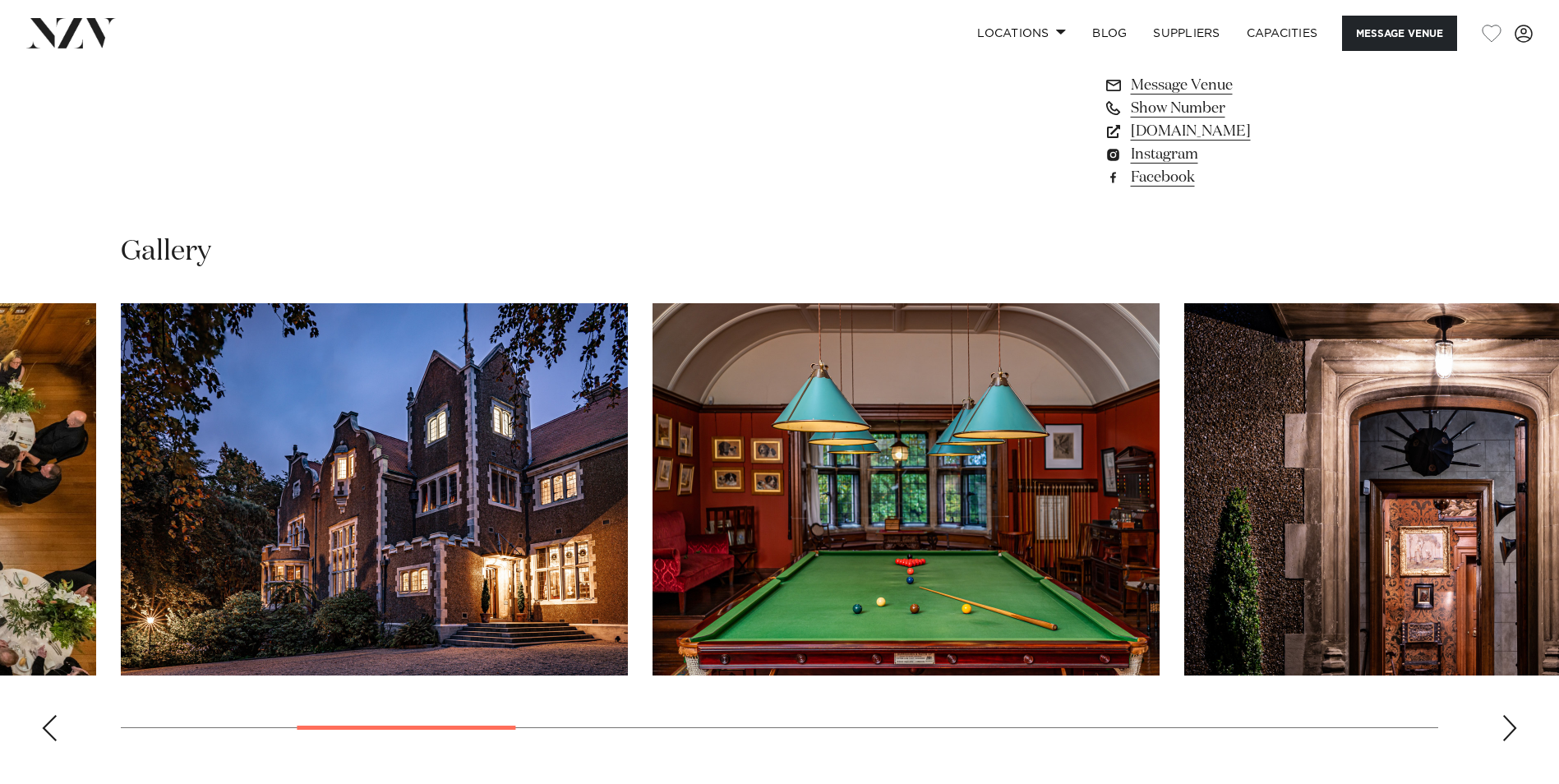
click at [1517, 729] on div "Next slide" at bounding box center [1509, 728] width 17 height 26
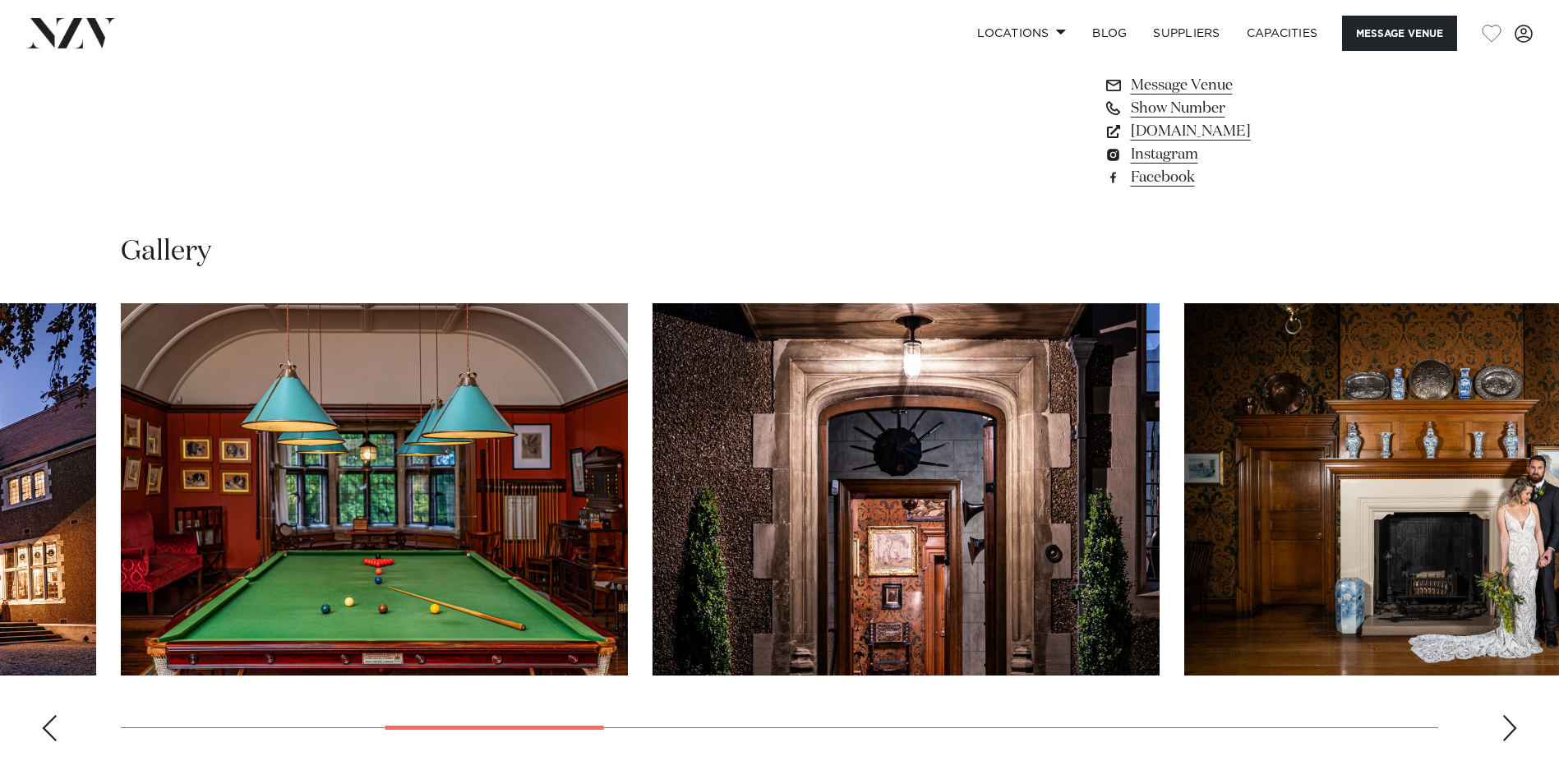
click at [1517, 729] on div "Next slide" at bounding box center [1509, 728] width 17 height 26
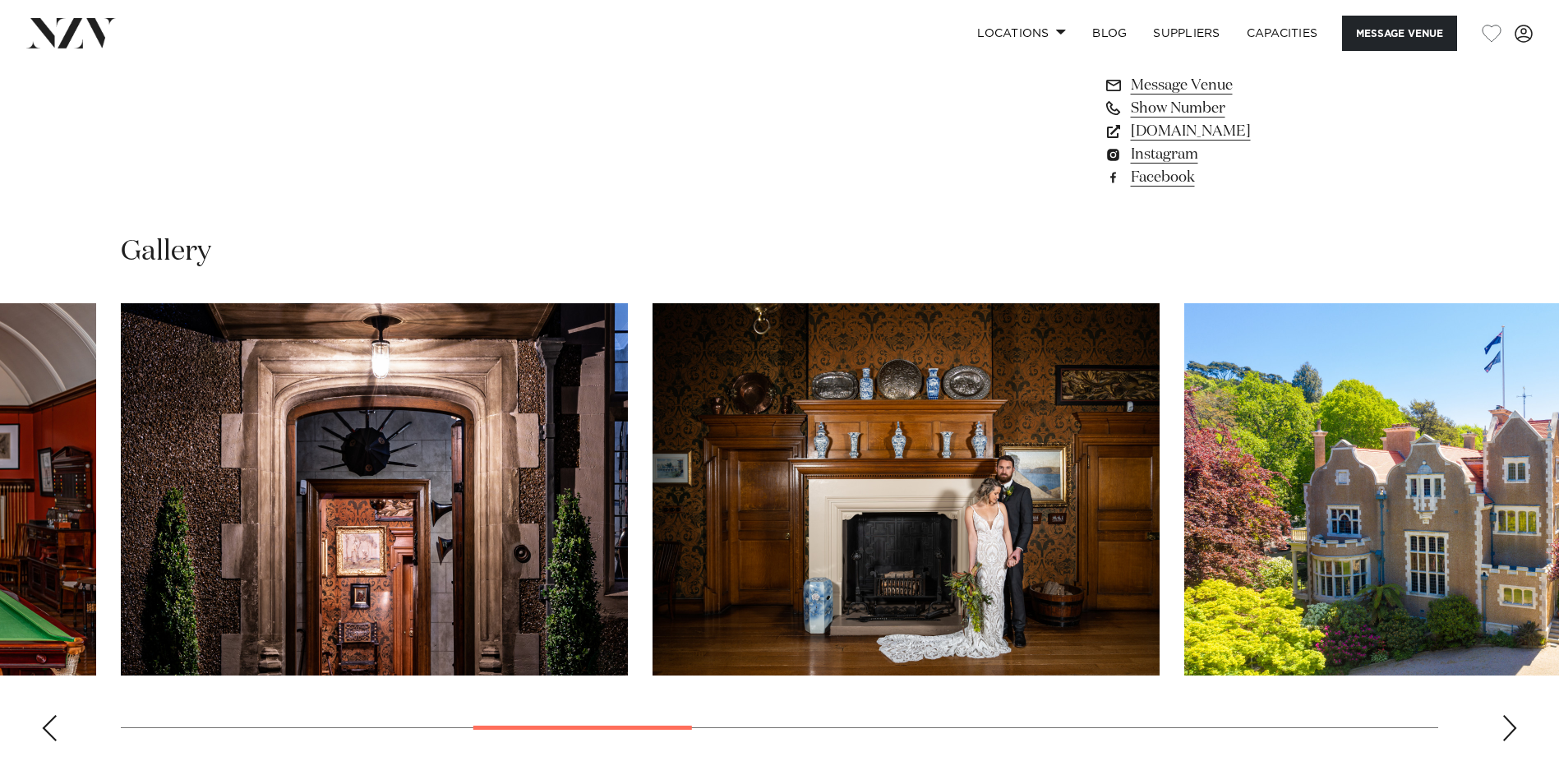
click at [1517, 729] on div "Next slide" at bounding box center [1509, 728] width 17 height 26
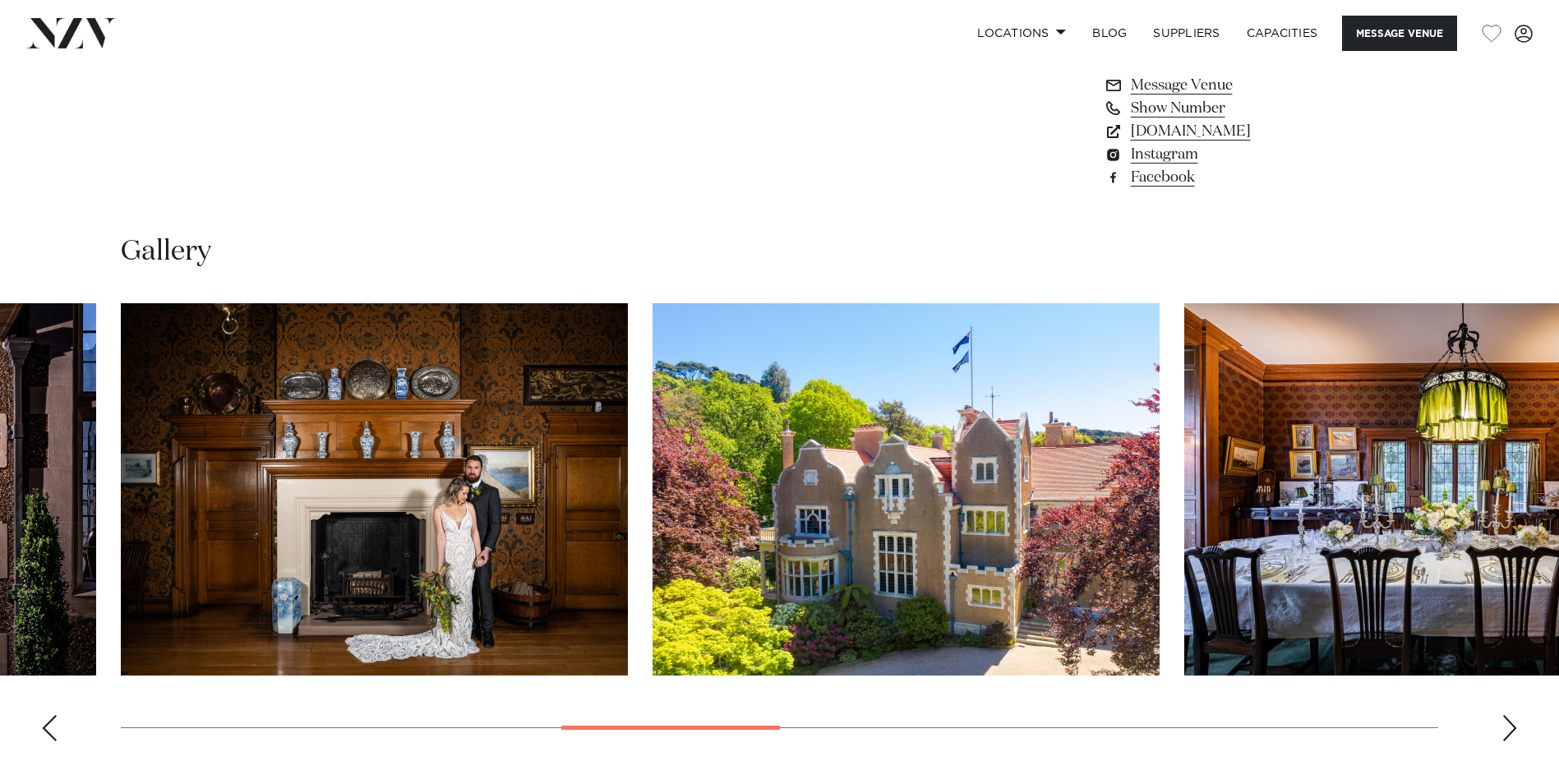
click at [1517, 729] on div "Next slide" at bounding box center [1509, 728] width 17 height 26
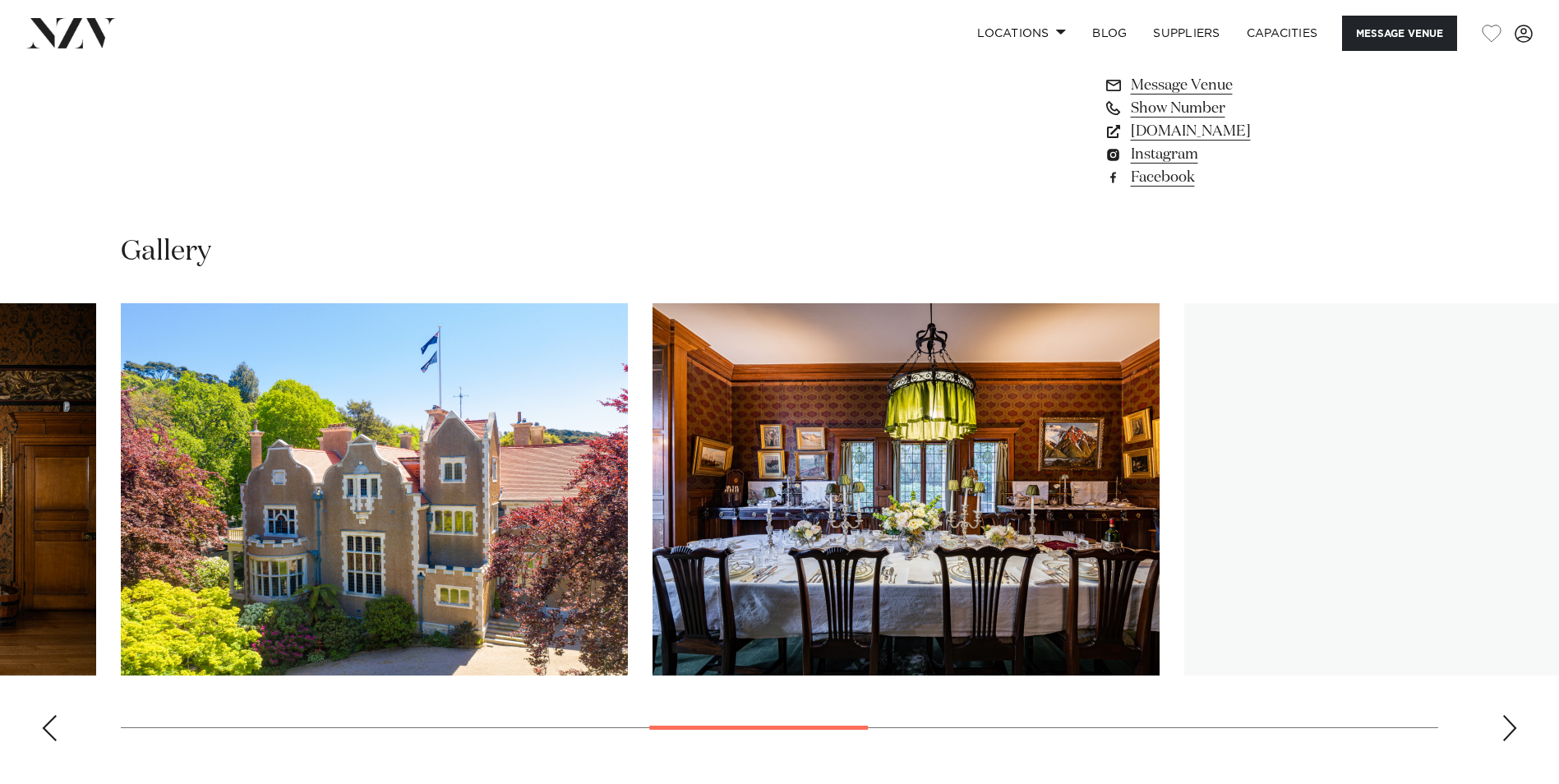
click at [1517, 729] on div "Next slide" at bounding box center [1509, 728] width 17 height 26
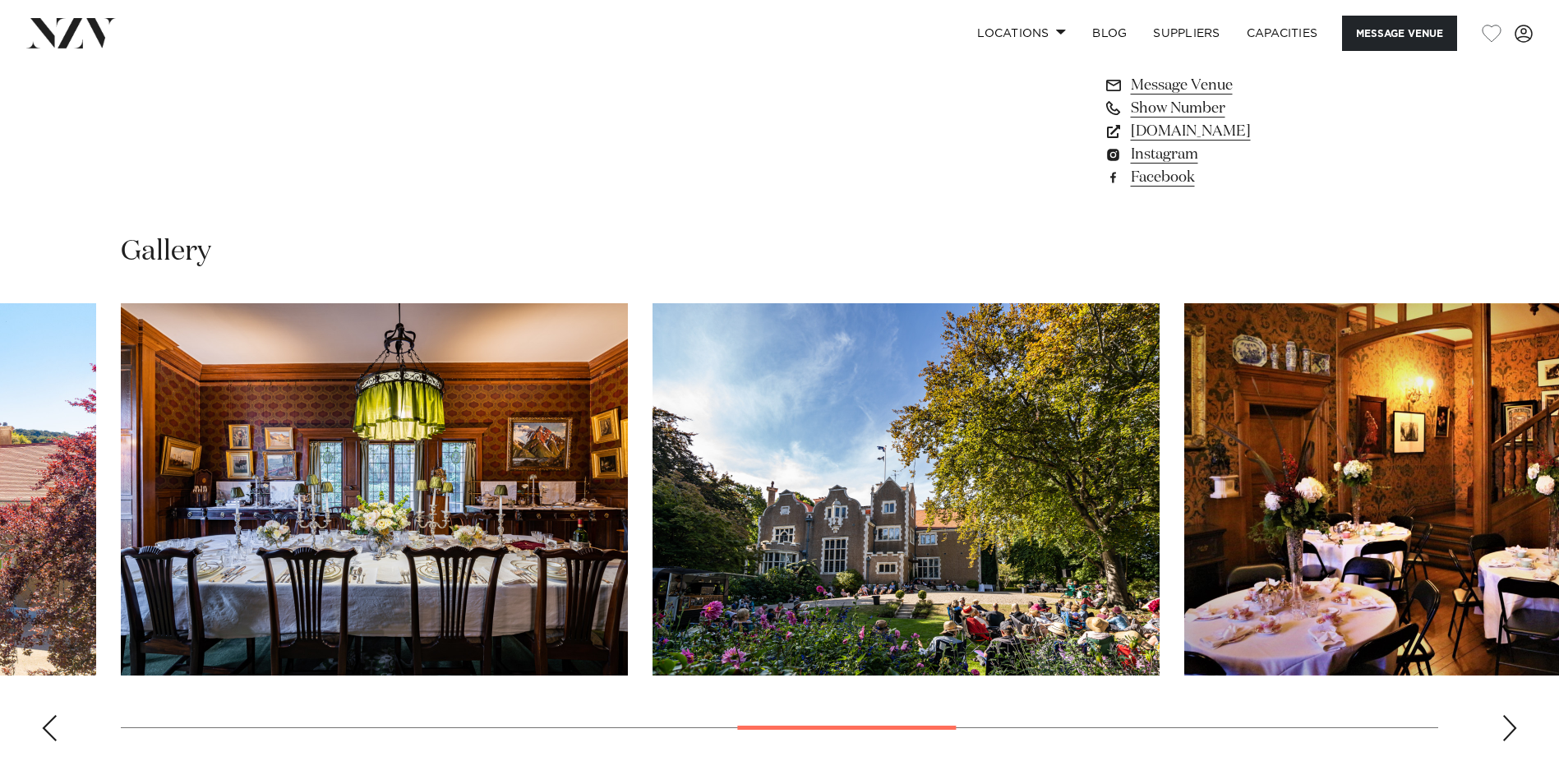
click at [1517, 729] on div "Next slide" at bounding box center [1509, 728] width 17 height 26
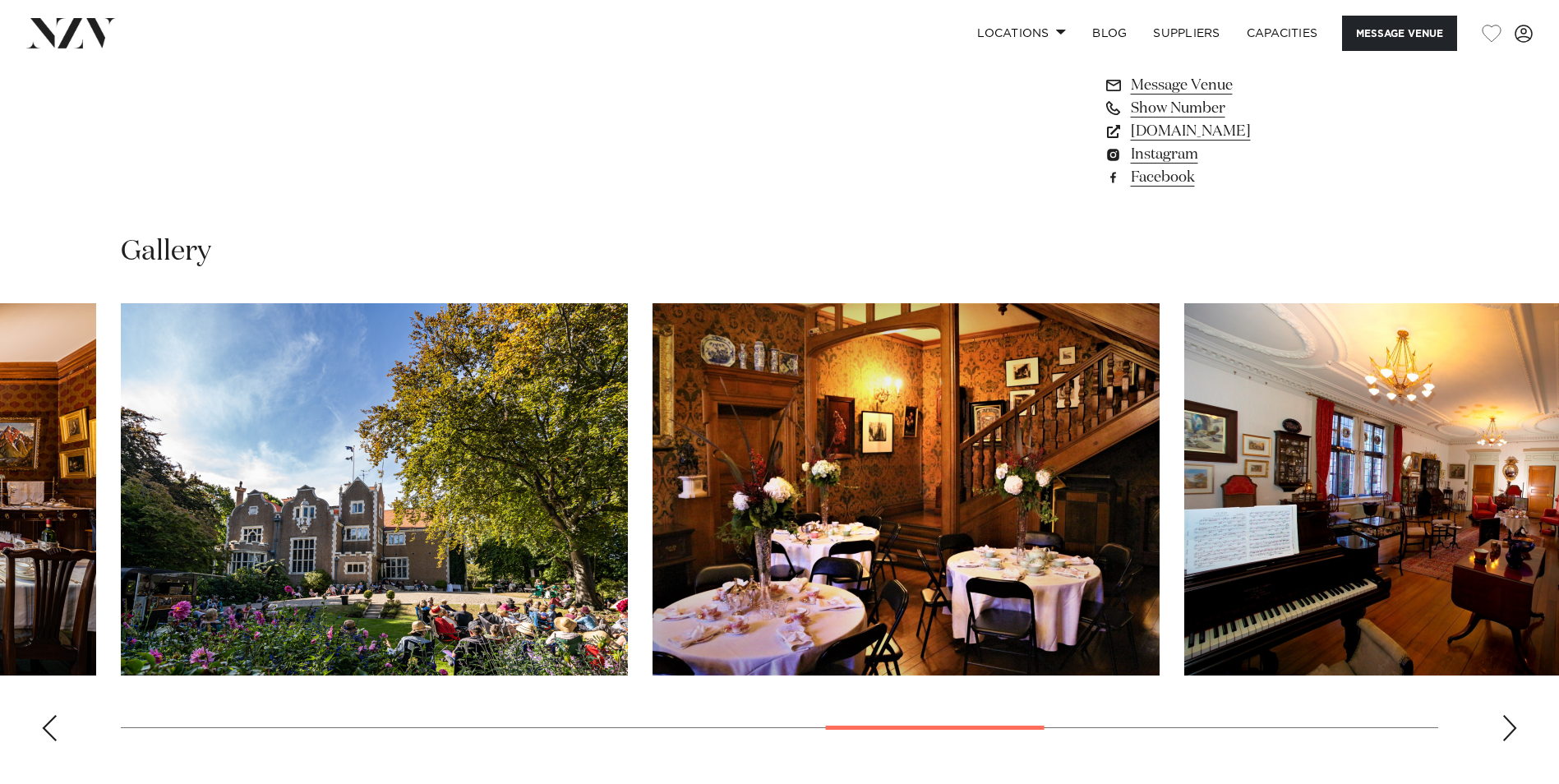
click at [1517, 729] on div "Next slide" at bounding box center [1509, 728] width 17 height 26
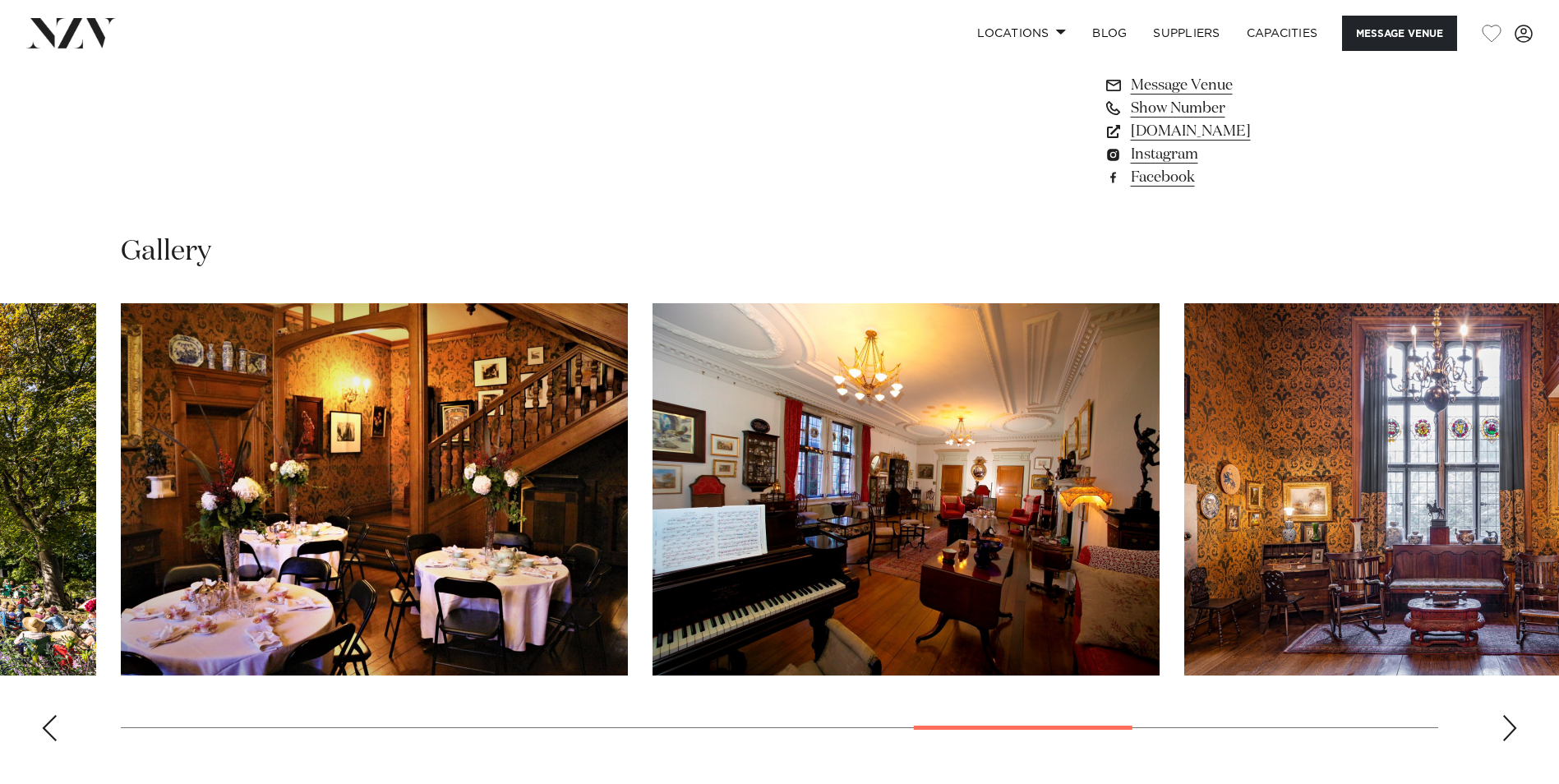
click at [1517, 729] on div "Next slide" at bounding box center [1509, 728] width 17 height 26
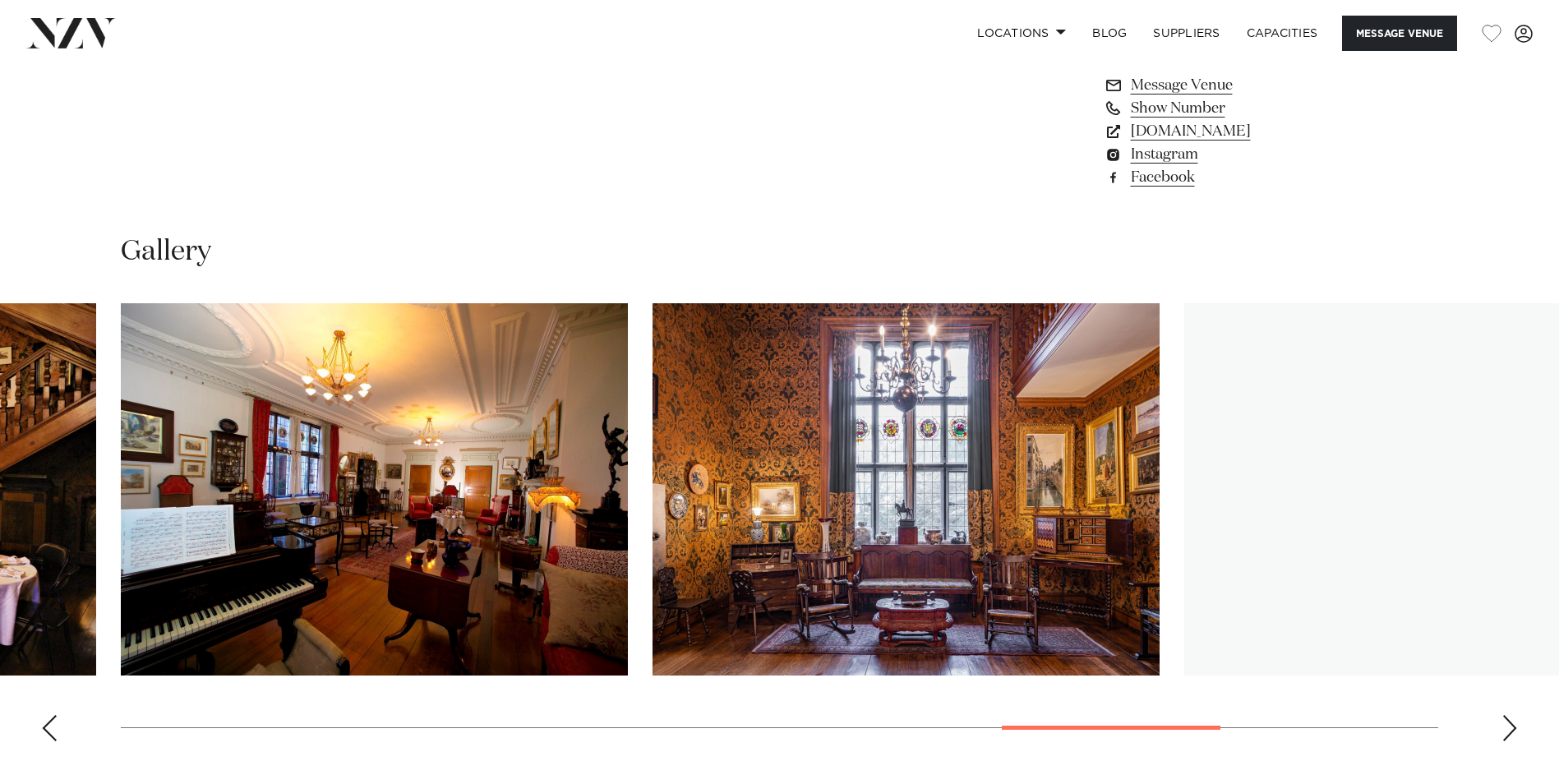
click at [1517, 729] on div "Next slide" at bounding box center [1509, 728] width 17 height 26
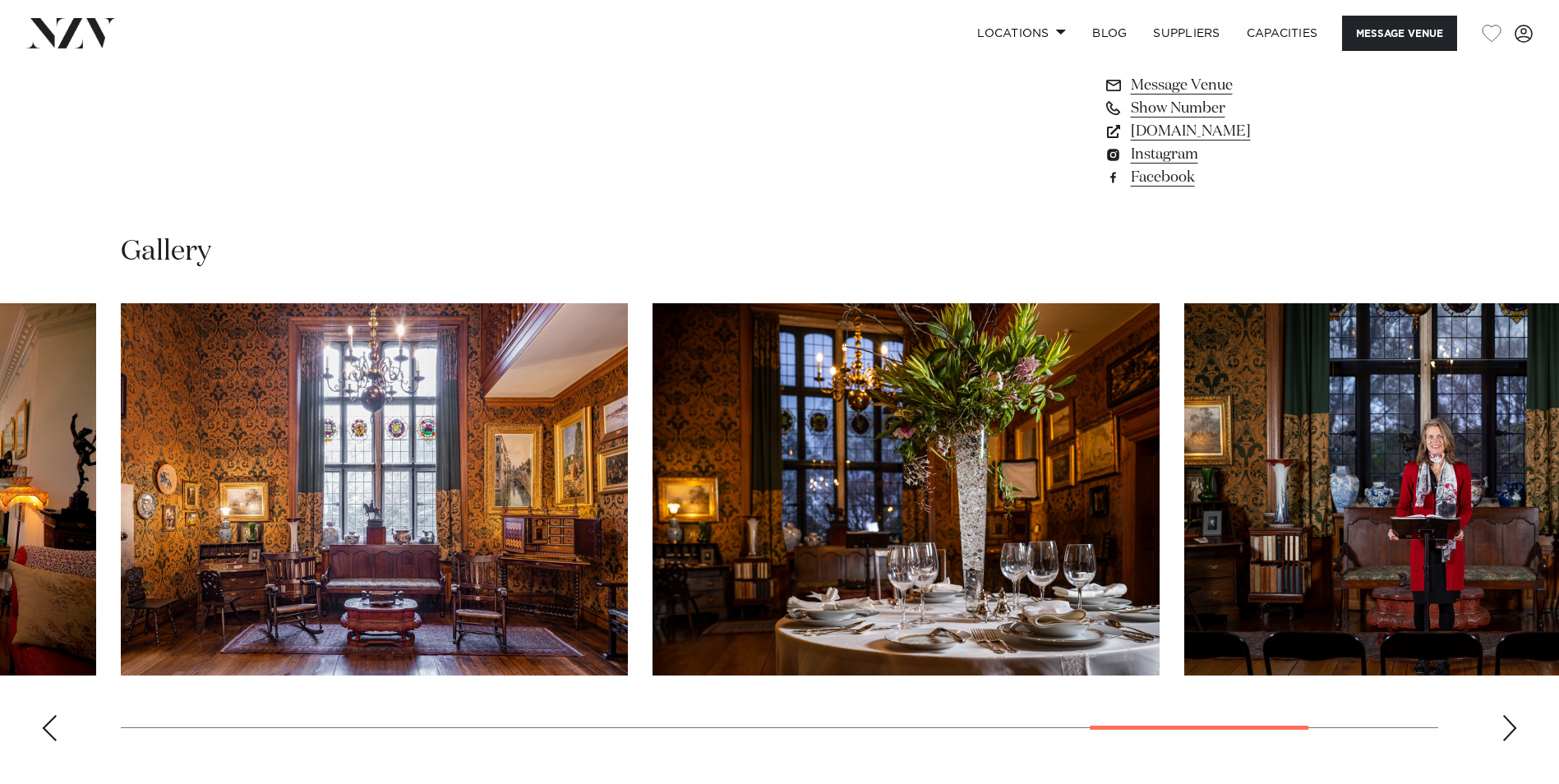
click at [1517, 729] on div "Next slide" at bounding box center [1509, 728] width 17 height 26
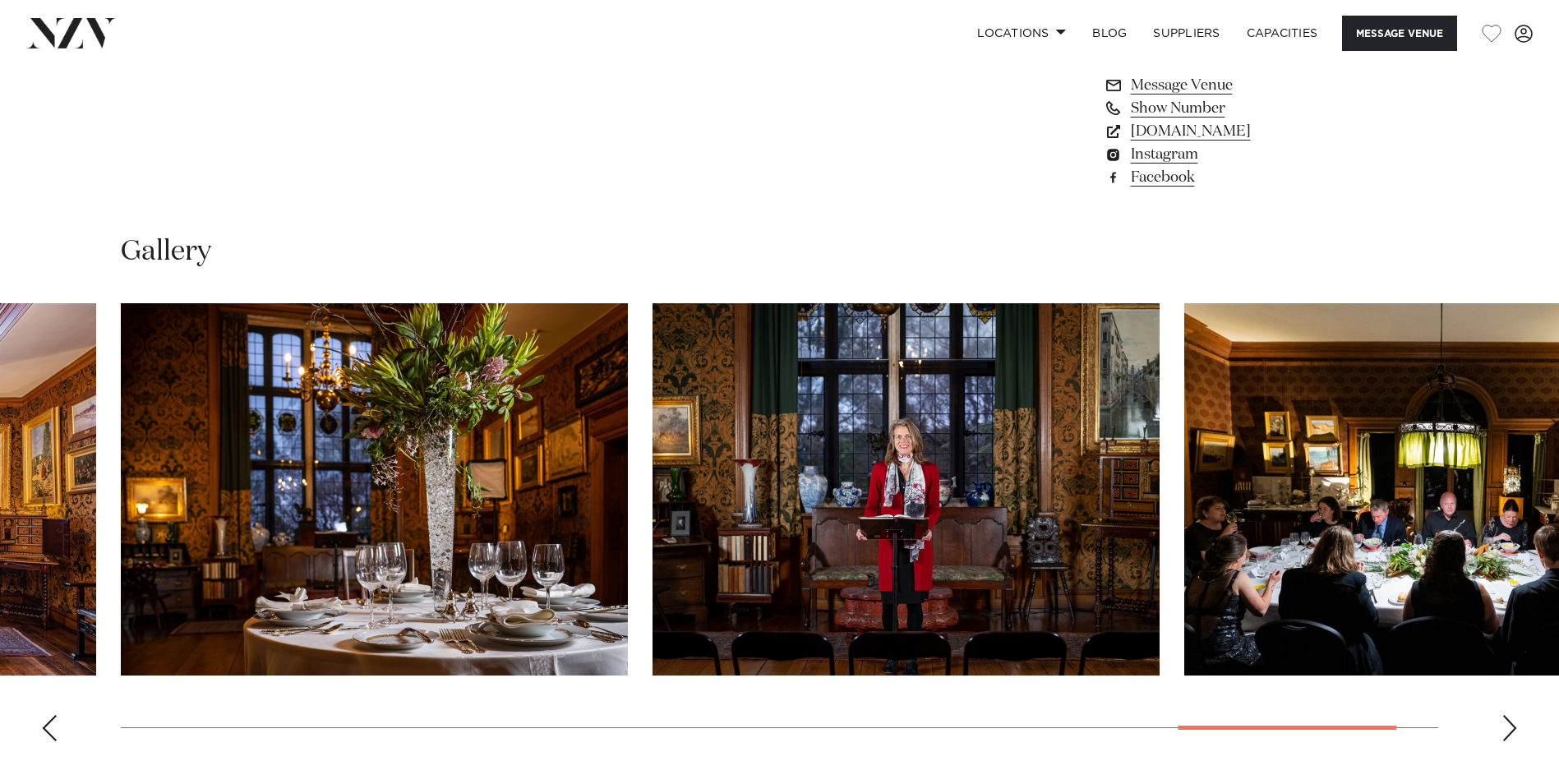
click at [1517, 729] on div "Next slide" at bounding box center [1509, 728] width 17 height 26
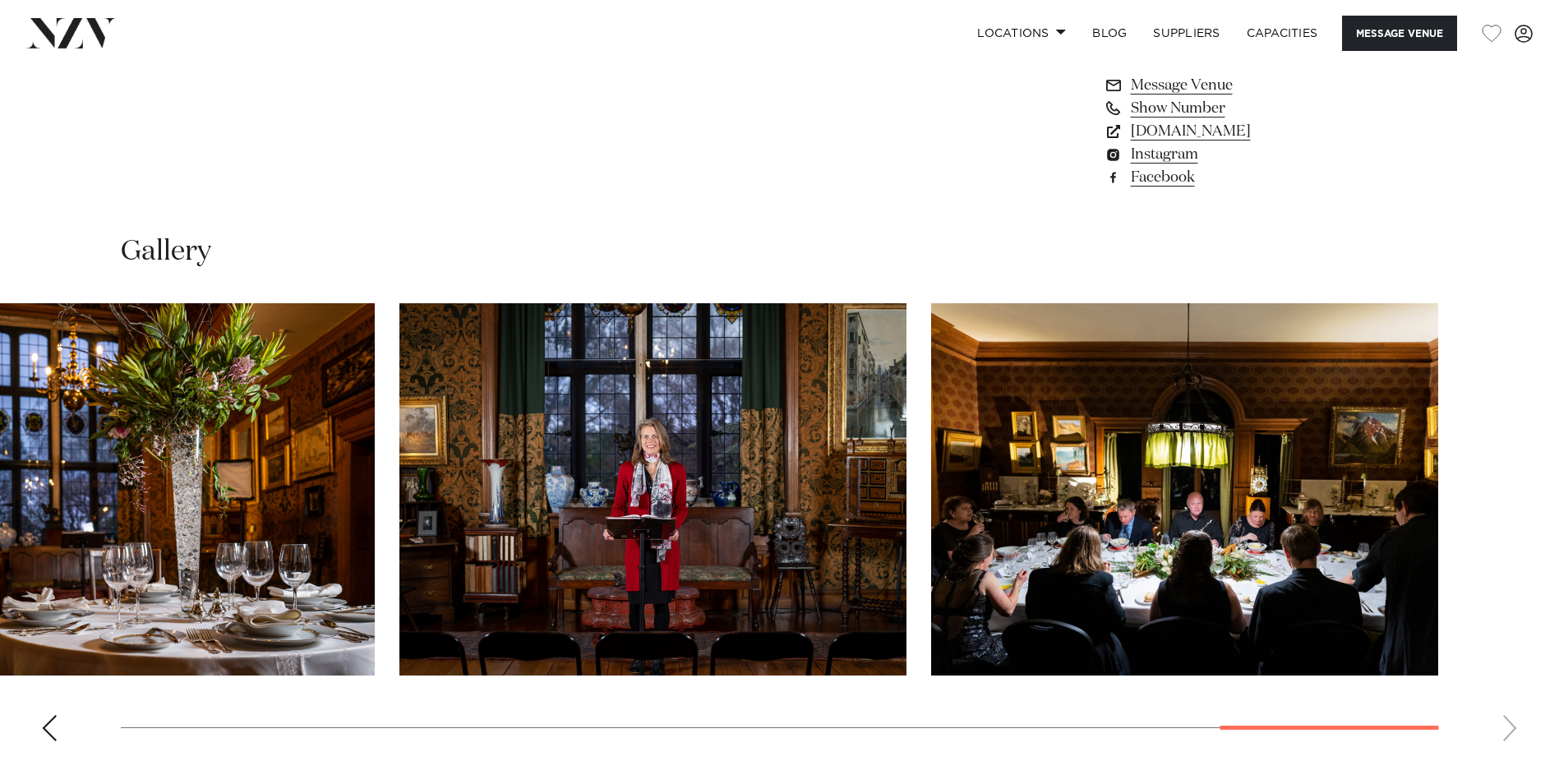
click at [1517, 729] on swiper-container at bounding box center [780, 528] width 1559 height 451
